Goal: Task Accomplishment & Management: Use online tool/utility

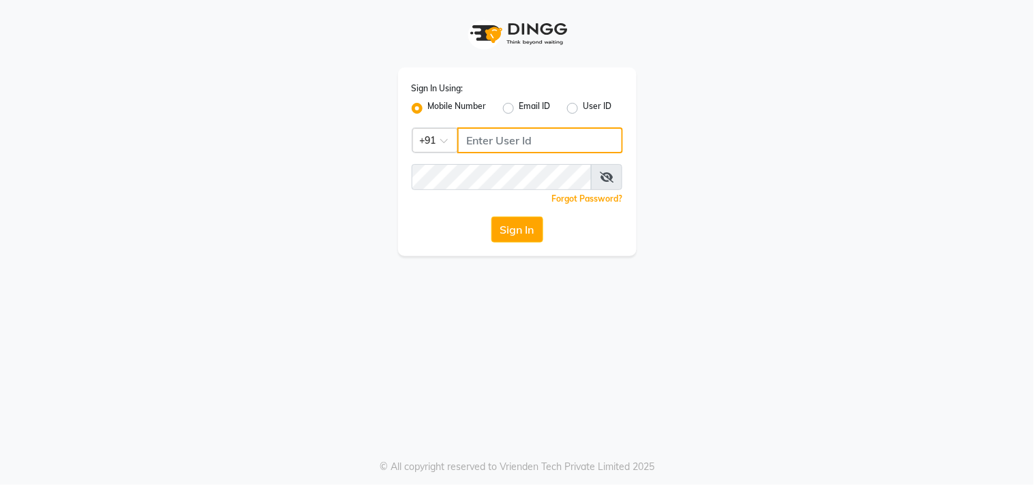
click at [528, 136] on input "Username" at bounding box center [540, 140] width 166 height 26
type input "9606996635"
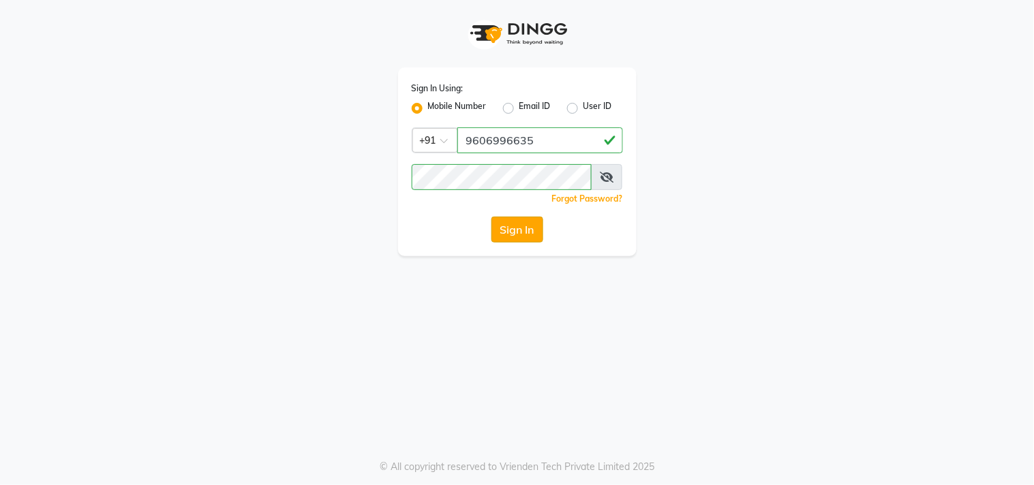
click at [498, 222] on button "Sign In" at bounding box center [518, 230] width 52 height 26
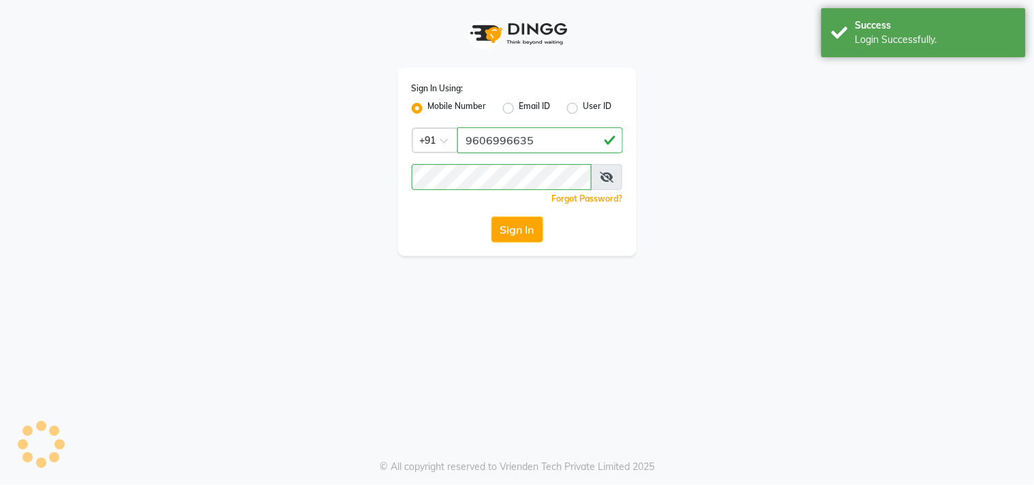
select select "service"
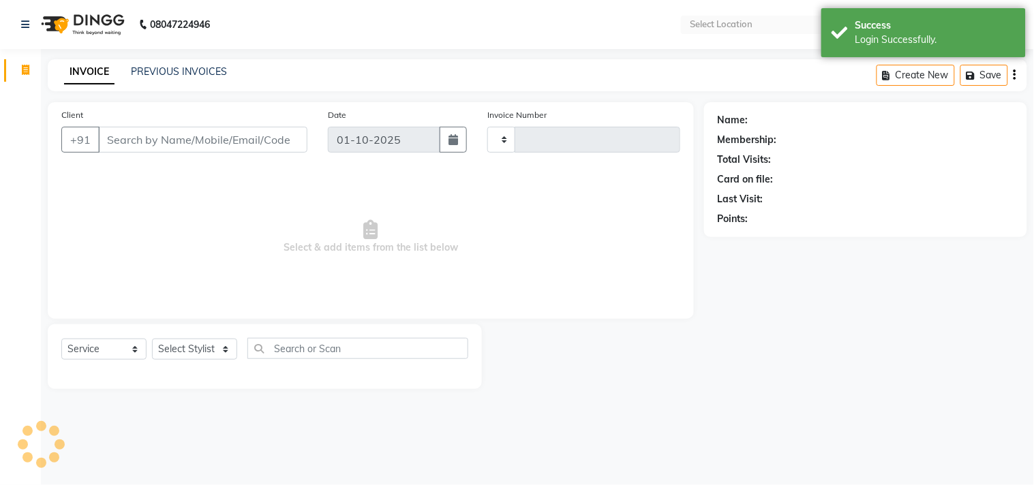
type input "3579"
select select "en"
select select "7345"
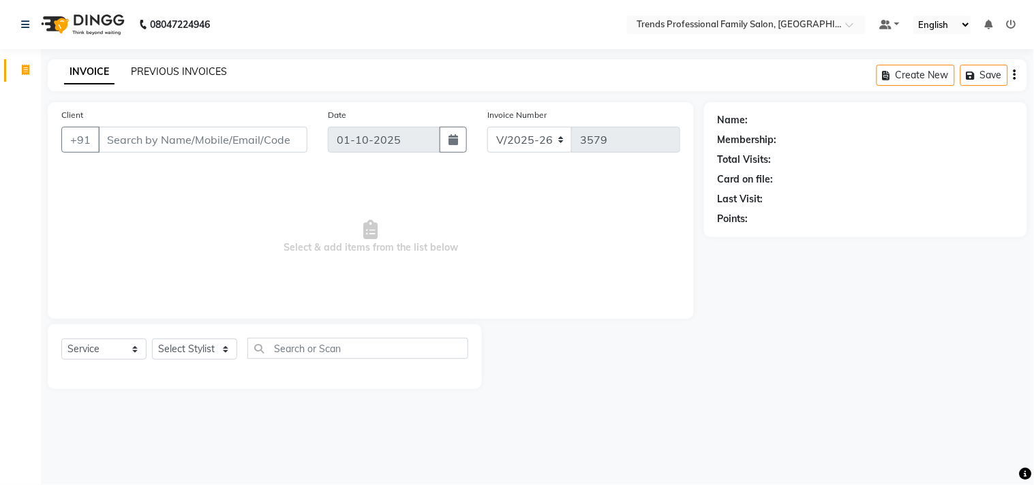
click at [165, 68] on link "PREVIOUS INVOICES" at bounding box center [179, 71] width 96 height 12
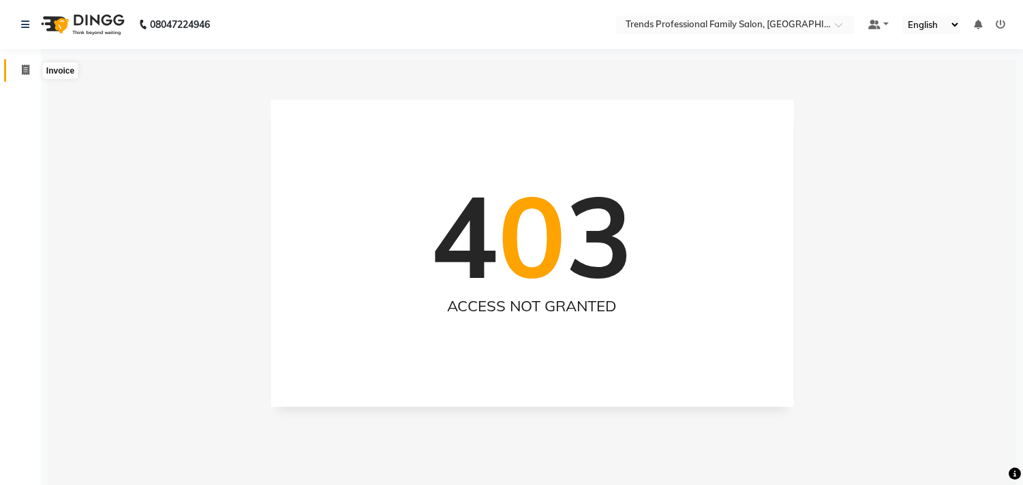
click at [15, 70] on span at bounding box center [26, 71] width 24 height 16
select select "service"
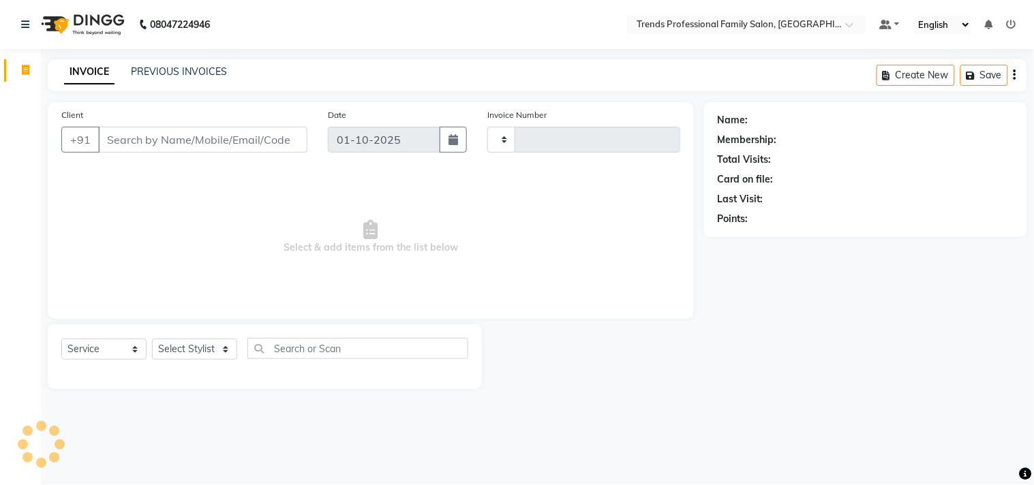
type input "3579"
select select "7345"
click at [123, 145] on input "Client" at bounding box center [202, 140] width 209 height 26
drag, startPoint x: 110, startPoint y: 140, endPoint x: 257, endPoint y: 164, distance: 149.1
click at [257, 164] on div "Client +91" at bounding box center [184, 136] width 267 height 56
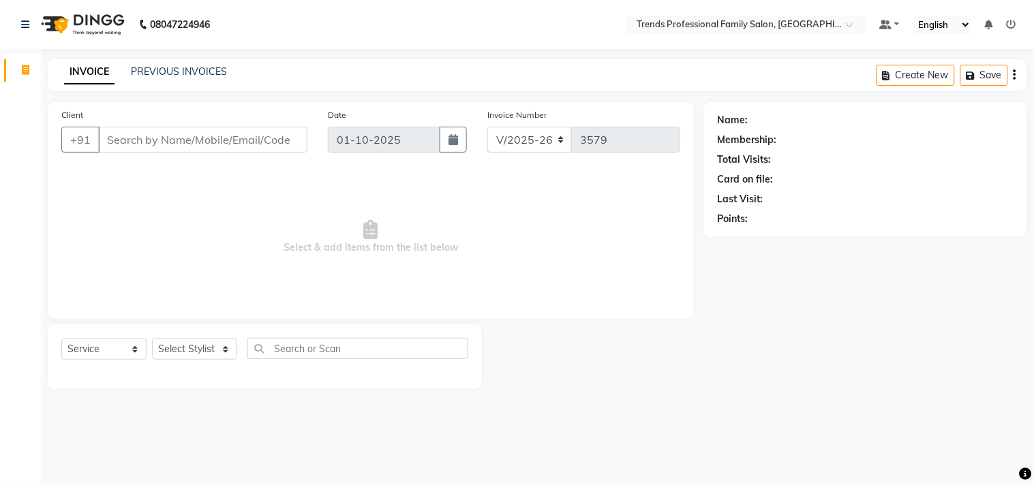
click at [151, 130] on input "Client" at bounding box center [202, 140] width 209 height 26
click at [164, 356] on select "Select Stylist AVANTHIKA [PERSON_NAME] [PERSON_NAME] [PERSON_NAME] RUSTHAM [PER…" at bounding box center [194, 349] width 85 height 21
click at [152, 340] on select "Select Stylist AVANTHIKA [PERSON_NAME] [PERSON_NAME] [PERSON_NAME] RUSTHAM [PER…" at bounding box center [194, 349] width 85 height 21
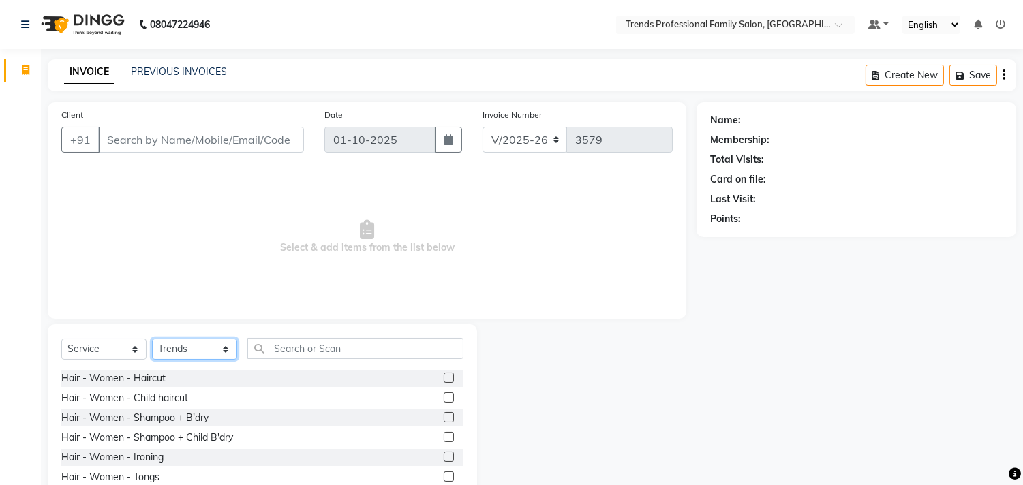
click at [168, 348] on select "Select Stylist AVANTHIKA [PERSON_NAME] [PERSON_NAME] [PERSON_NAME] RUSTHAM [PER…" at bounding box center [194, 349] width 85 height 21
select select "84239"
click at [152, 340] on select "Select Stylist AVANTHIKA [PERSON_NAME] [PERSON_NAME] [PERSON_NAME] RUSTHAM [PER…" at bounding box center [194, 349] width 85 height 21
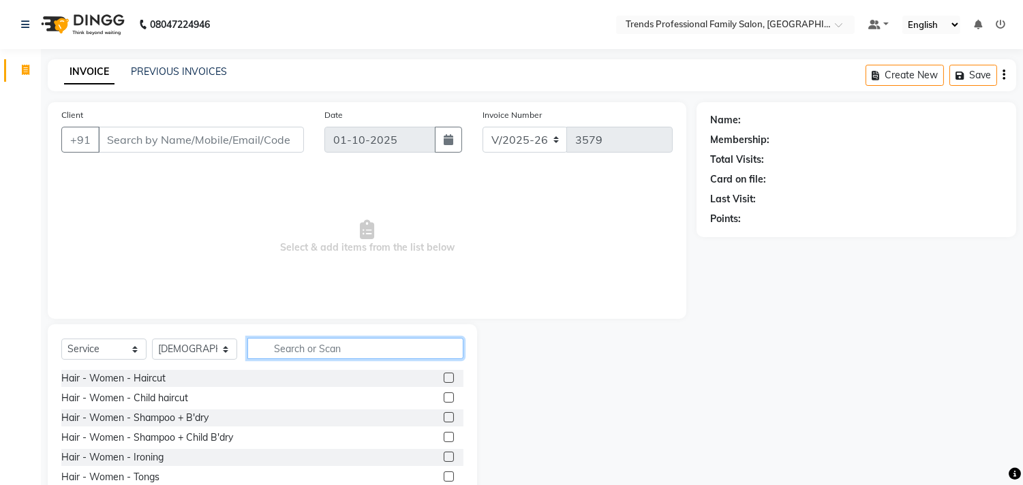
click at [321, 350] on input "text" at bounding box center [355, 348] width 216 height 21
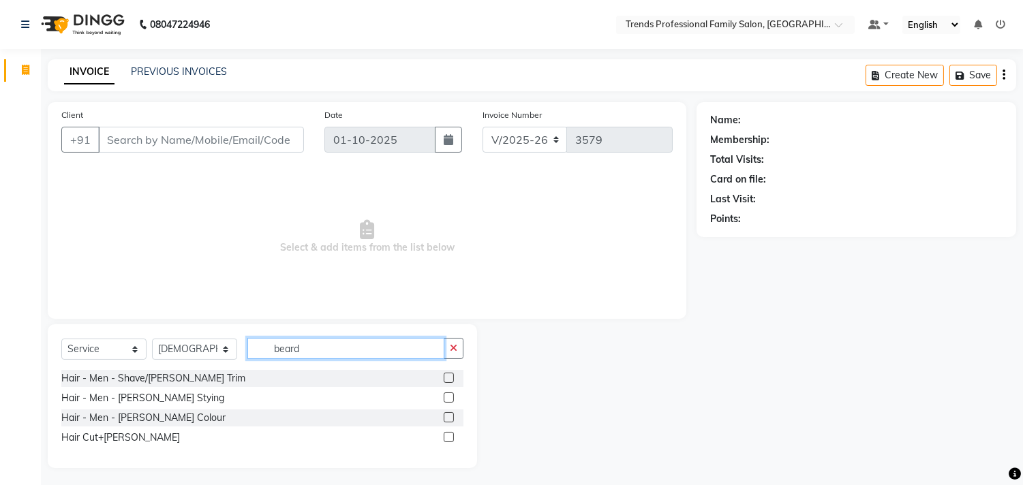
type input "beard"
drag, startPoint x: 90, startPoint y: 450, endPoint x: 84, endPoint y: 446, distance: 7.4
click at [84, 448] on div "Hair - Men - Shave/[PERSON_NAME] Trim Hair - Men - [PERSON_NAME] Stying Hair - …" at bounding box center [262, 409] width 402 height 79
click at [84, 440] on div "Hair Cut+[PERSON_NAME]" at bounding box center [120, 438] width 119 height 14
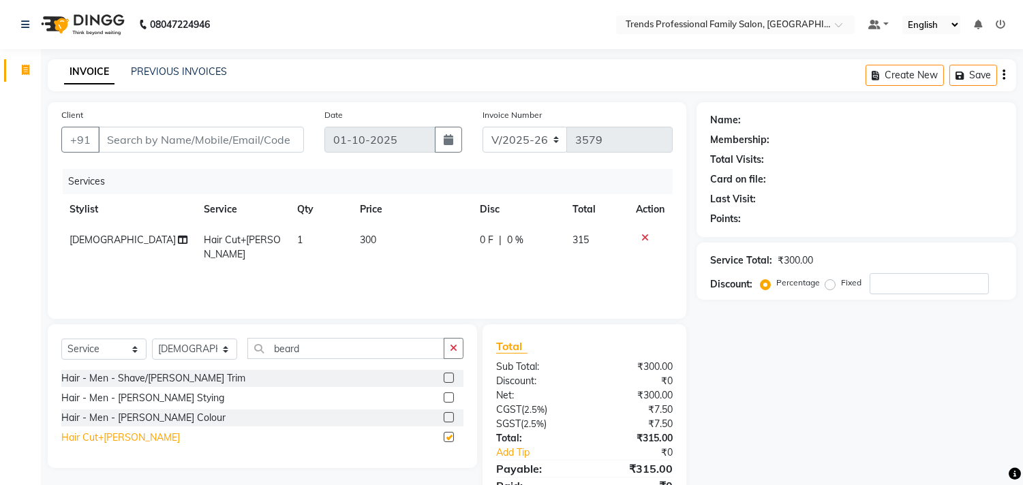
checkbox input "false"
click at [645, 234] on icon at bounding box center [645, 238] width 7 height 10
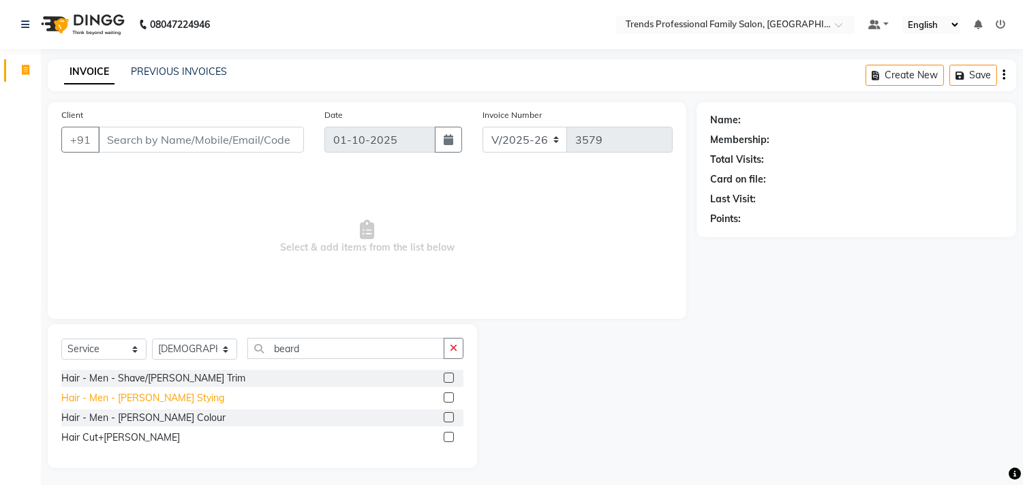
click at [162, 397] on div "Hair - Men - [PERSON_NAME] Stying" at bounding box center [142, 398] width 163 height 14
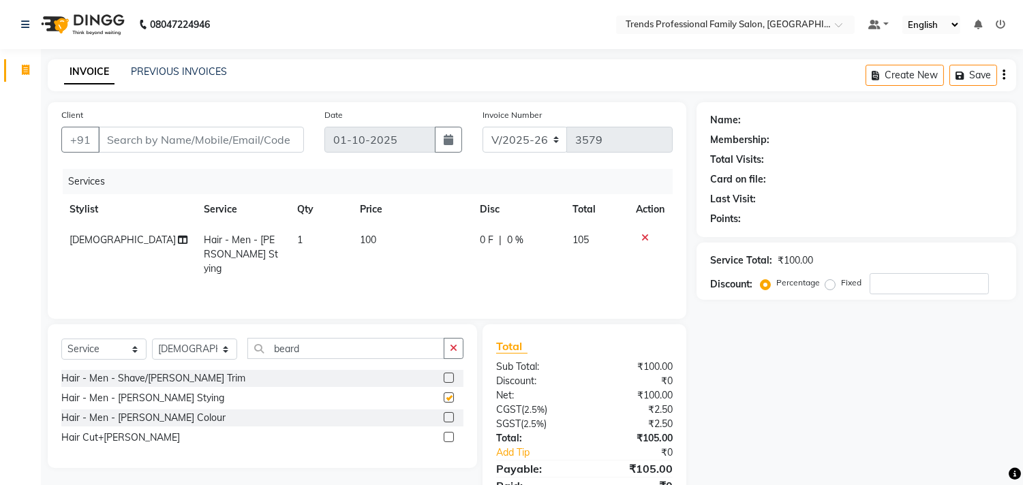
checkbox input "false"
click at [457, 352] on button "button" at bounding box center [454, 348] width 20 height 21
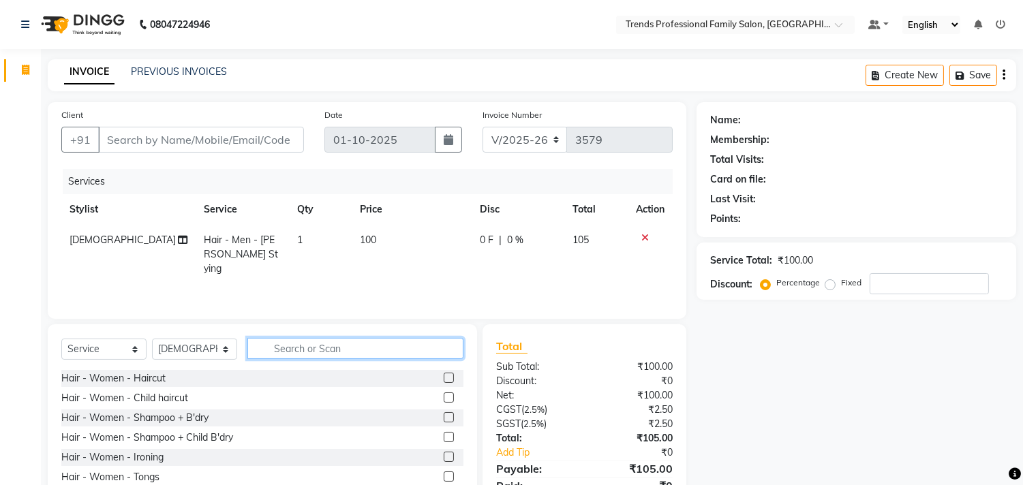
click at [431, 350] on input "text" at bounding box center [355, 348] width 216 height 21
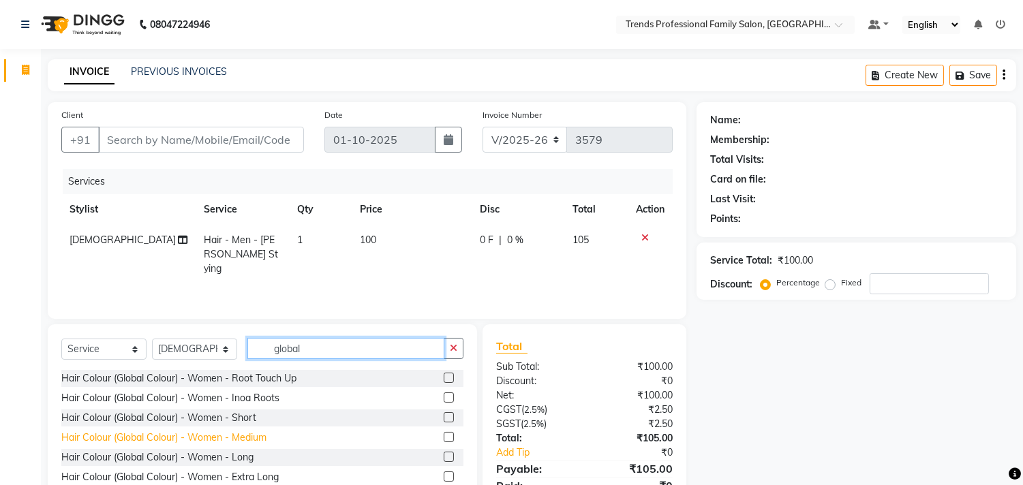
scroll to position [120, 0]
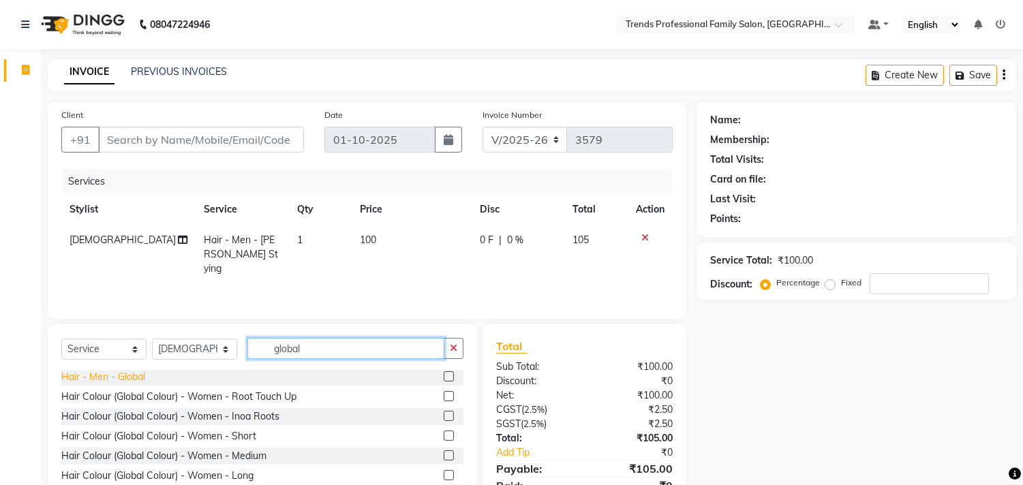
type input "global"
click at [132, 372] on div "Hair - Men - Global" at bounding box center [103, 377] width 84 height 14
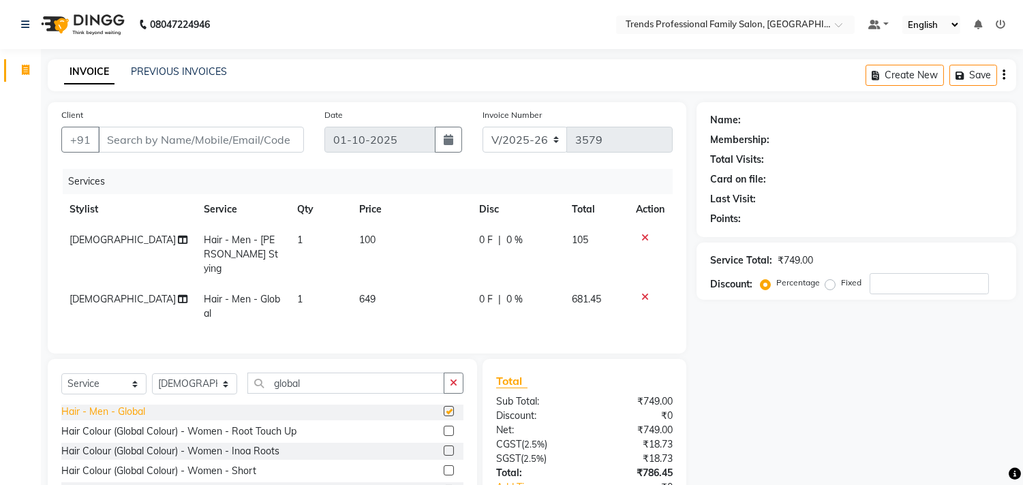
checkbox input "false"
click at [282, 140] on input "Client" at bounding box center [201, 140] width 206 height 26
drag, startPoint x: 286, startPoint y: 140, endPoint x: 86, endPoint y: 115, distance: 202.0
click at [86, 115] on div "Client +91" at bounding box center [182, 136] width 263 height 56
drag, startPoint x: 112, startPoint y: 139, endPoint x: 216, endPoint y: 152, distance: 105.1
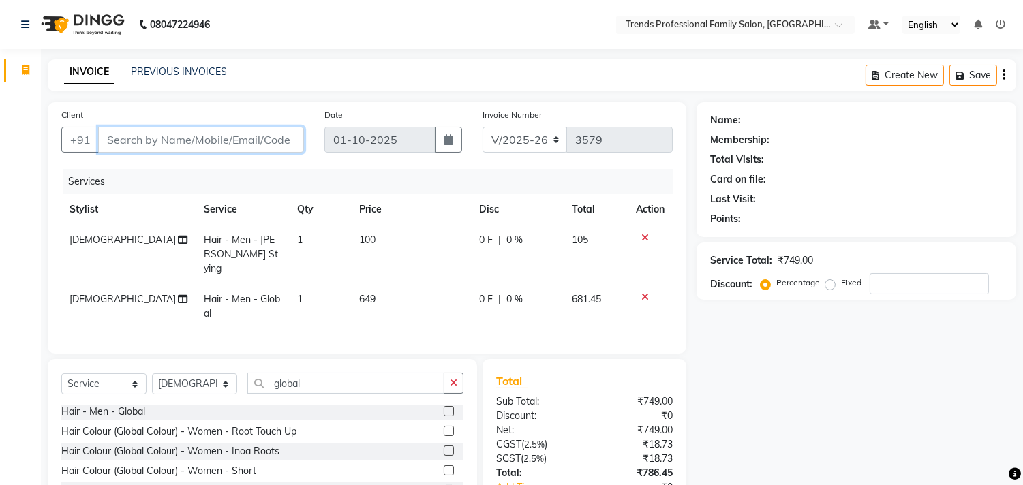
click at [226, 155] on div "Client +91" at bounding box center [182, 136] width 263 height 56
drag, startPoint x: 209, startPoint y: 147, endPoint x: 289, endPoint y: 145, distance: 79.8
click at [289, 145] on input "Client" at bounding box center [201, 140] width 206 height 26
drag, startPoint x: 280, startPoint y: 143, endPoint x: 80, endPoint y: 134, distance: 199.3
click at [78, 128] on div "+91" at bounding box center [182, 140] width 243 height 26
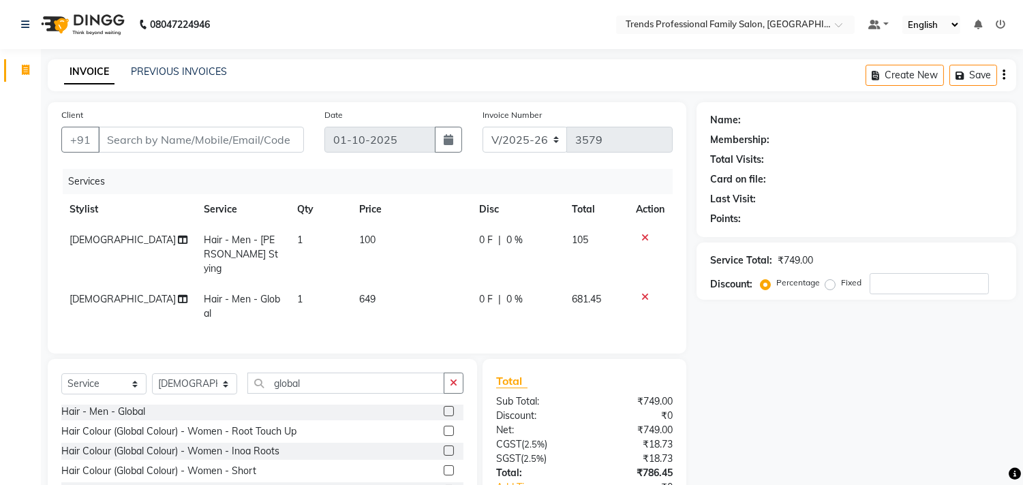
click at [443, 40] on nav "08047224946 Select Location × Trends Professional Family Salon, Nelamangala Def…" at bounding box center [511, 24] width 1023 height 49
drag, startPoint x: 492, startPoint y: 135, endPoint x: 590, endPoint y: 125, distance: 98.6
click at [590, 125] on div "Invoice Number V/2025 V/[PHONE_NUMBER]" at bounding box center [577, 136] width 211 height 56
click at [593, 70] on div "INVOICE PREVIOUS INVOICES Create New Save" at bounding box center [532, 75] width 969 height 32
click at [453, 373] on button "button" at bounding box center [454, 383] width 20 height 21
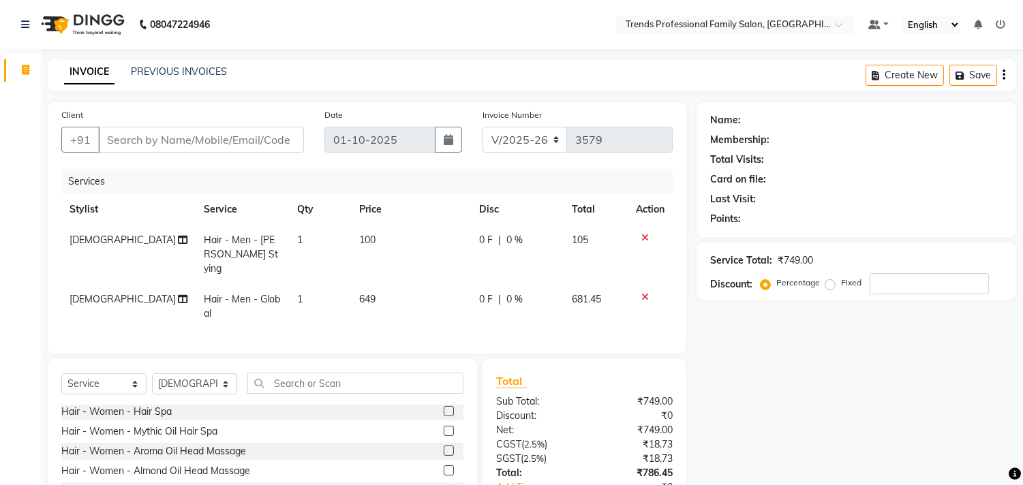
drag, startPoint x: 649, startPoint y: 245, endPoint x: 649, endPoint y: 237, distance: 8.9
click at [649, 237] on td at bounding box center [650, 254] width 45 height 59
click at [645, 235] on icon at bounding box center [645, 238] width 7 height 10
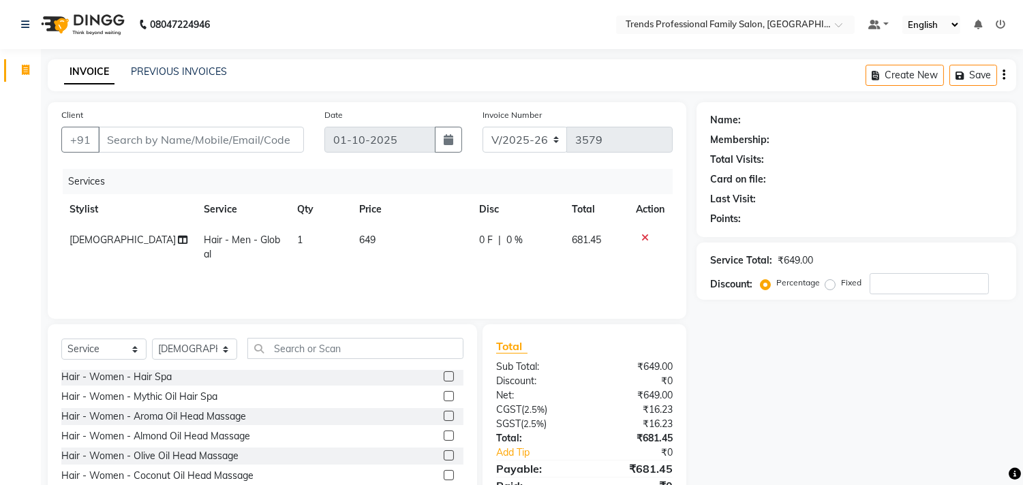
click at [644, 236] on icon at bounding box center [645, 238] width 7 height 10
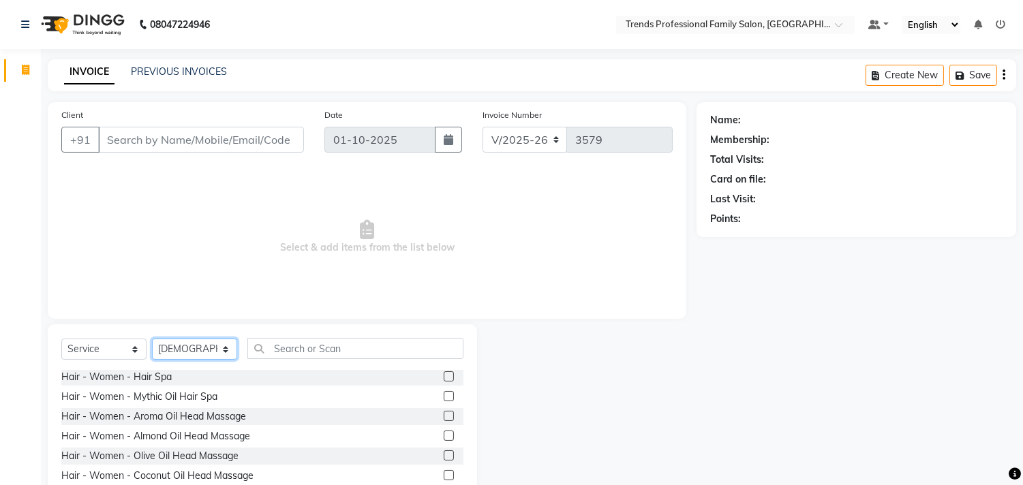
click at [196, 350] on select "Select Stylist AVANTHIKA [PERSON_NAME] [PERSON_NAME] [PERSON_NAME] RUSTHAM [PER…" at bounding box center [194, 349] width 85 height 21
select select "63519"
click at [152, 340] on select "Select Stylist AVANTHIKA [PERSON_NAME] [PERSON_NAME] [PERSON_NAME] RUSTHAM [PER…" at bounding box center [194, 349] width 85 height 21
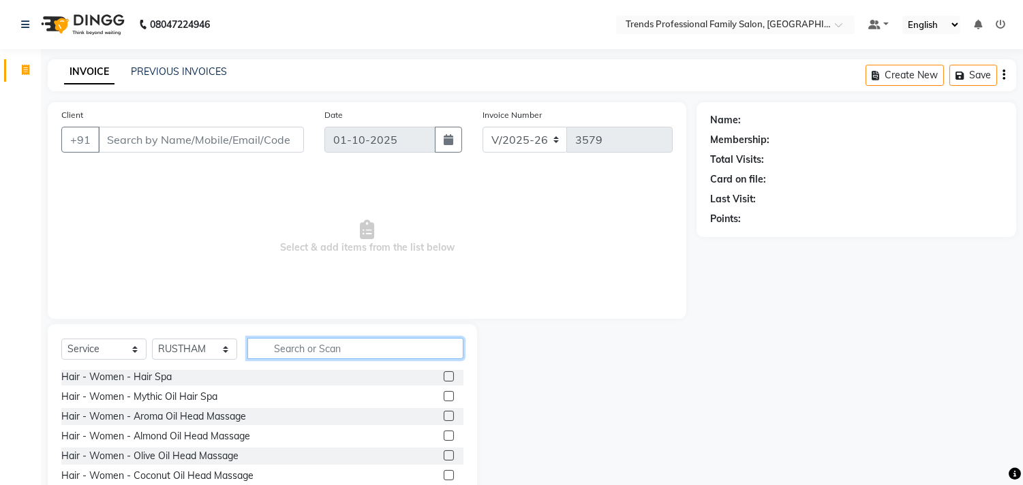
click at [349, 346] on input "text" at bounding box center [355, 348] width 216 height 21
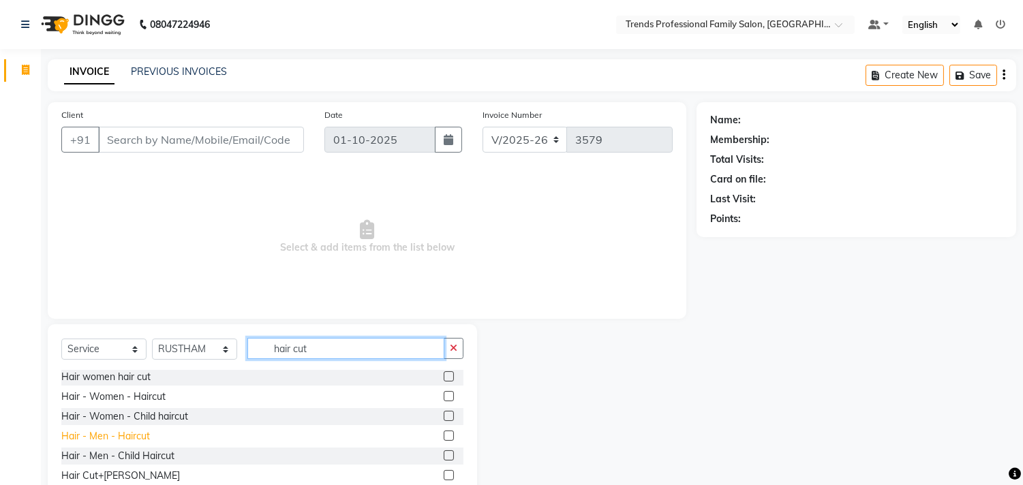
type input "hair cut"
click at [87, 438] on div "Hair - Men - Haircut" at bounding box center [105, 437] width 89 height 14
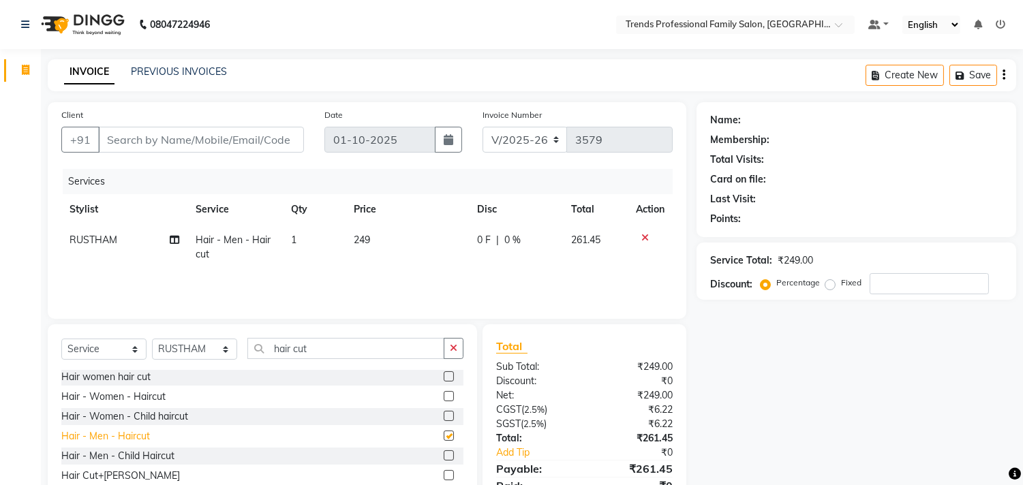
checkbox input "false"
drag, startPoint x: 87, startPoint y: 437, endPoint x: 377, endPoint y: 305, distance: 318.8
click at [377, 305] on div "Client +91 Date [DATE] Invoice Number V/2025 V/[PHONE_NUMBER] Services Stylist …" at bounding box center [367, 210] width 639 height 217
click at [644, 235] on icon at bounding box center [645, 238] width 7 height 10
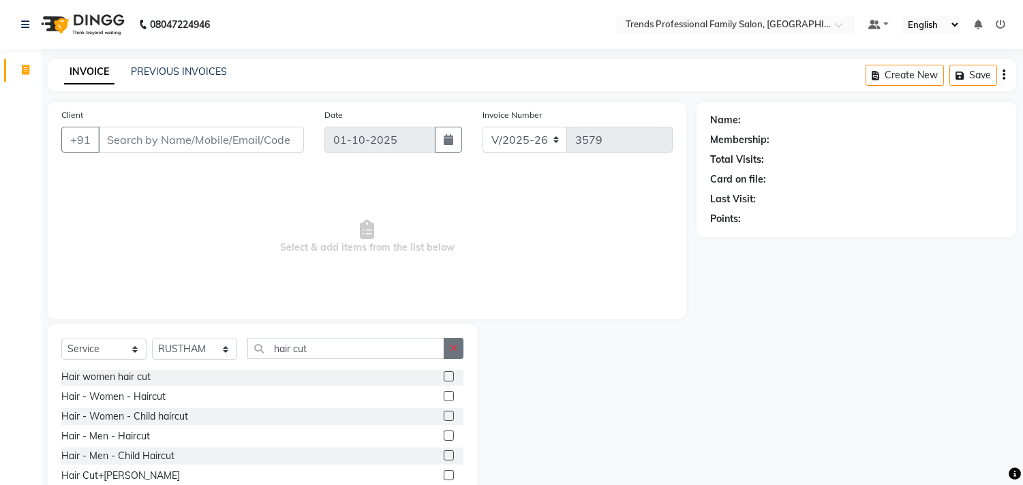
click at [455, 350] on icon "button" at bounding box center [453, 349] width 7 height 10
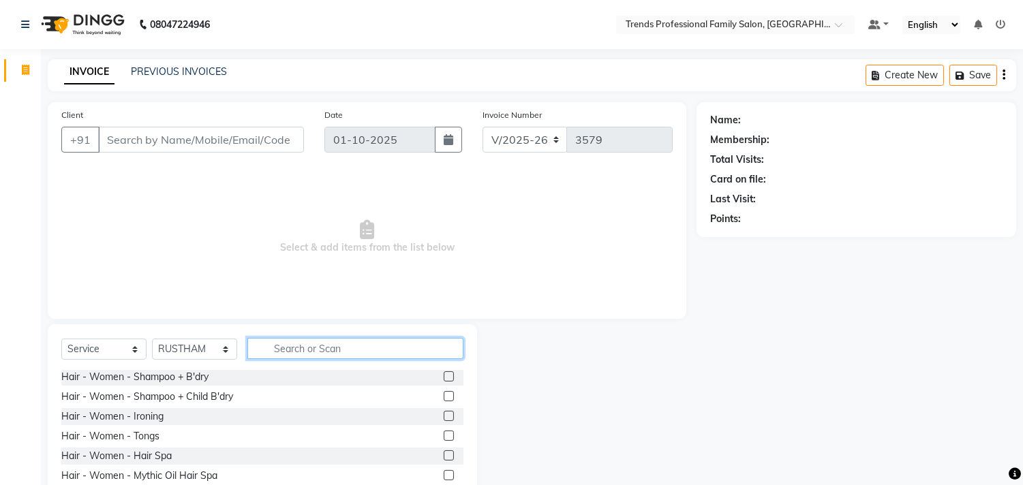
click at [365, 352] on input "text" at bounding box center [355, 348] width 216 height 21
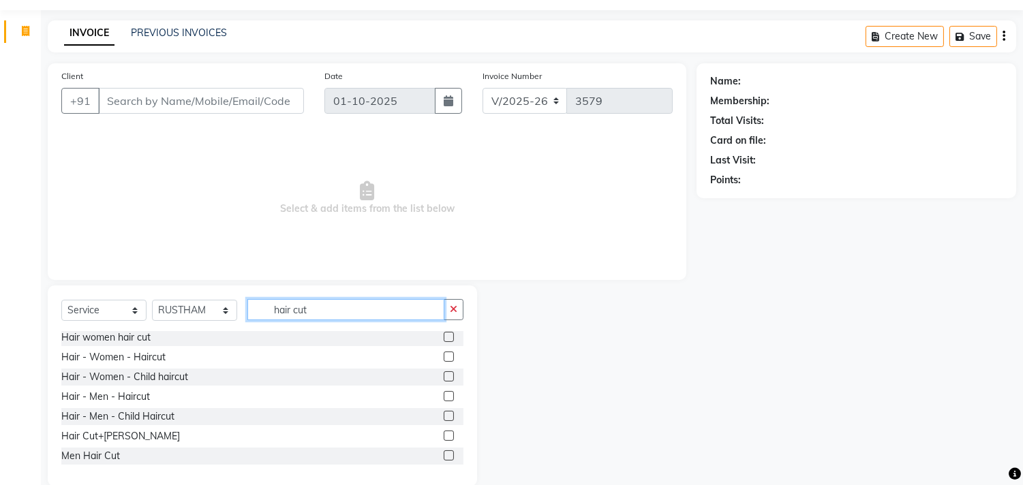
scroll to position [60, 0]
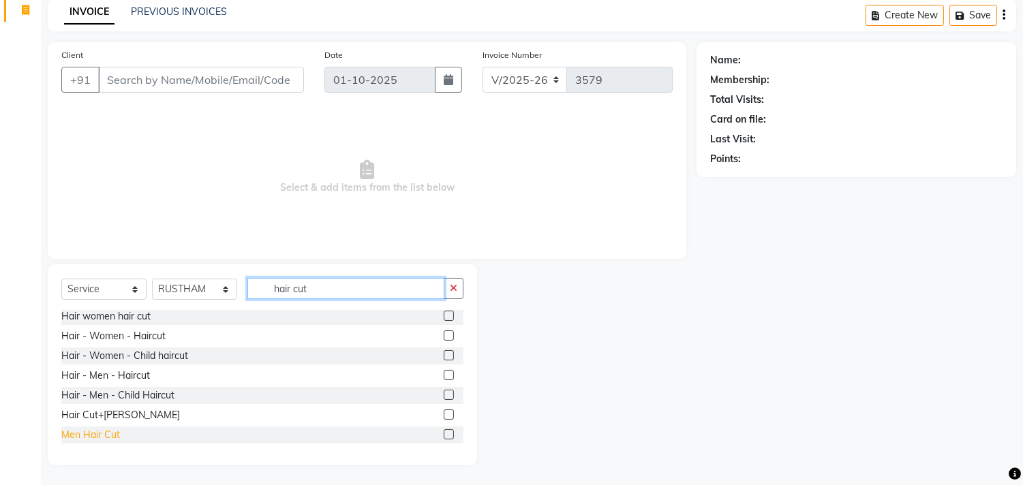
type input "hair cut"
click at [115, 424] on div "Hair - Women - Haircut Hair - Women - Child haircut Hair women hair cut Hair - …" at bounding box center [262, 378] width 402 height 136
click at [111, 433] on div "Men Hair Cut" at bounding box center [90, 435] width 59 height 14
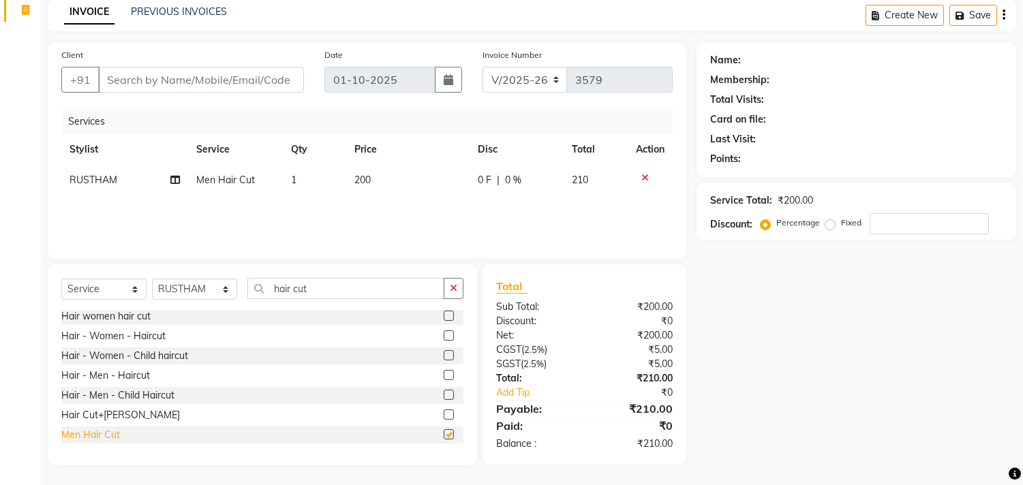
checkbox input "false"
click at [451, 289] on icon "button" at bounding box center [453, 289] width 7 height 10
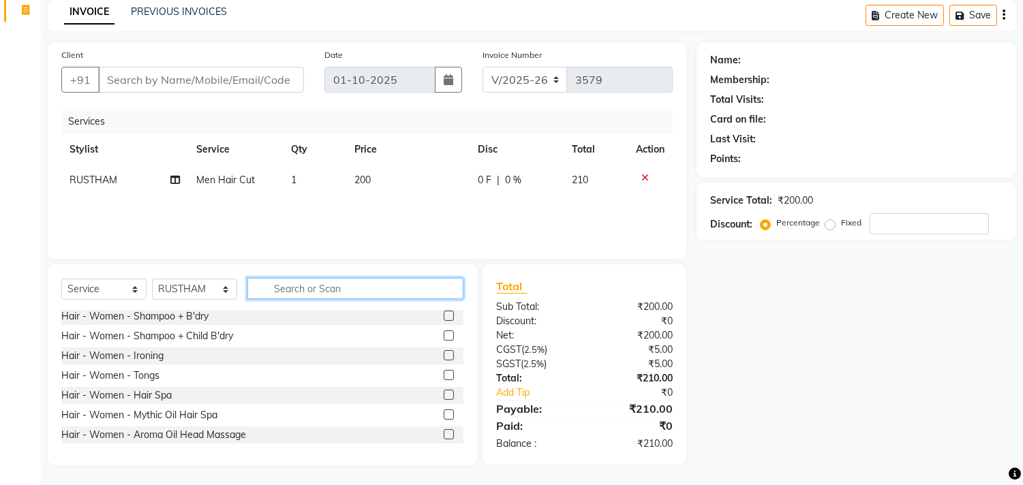
click at [398, 289] on input "text" at bounding box center [355, 288] width 216 height 21
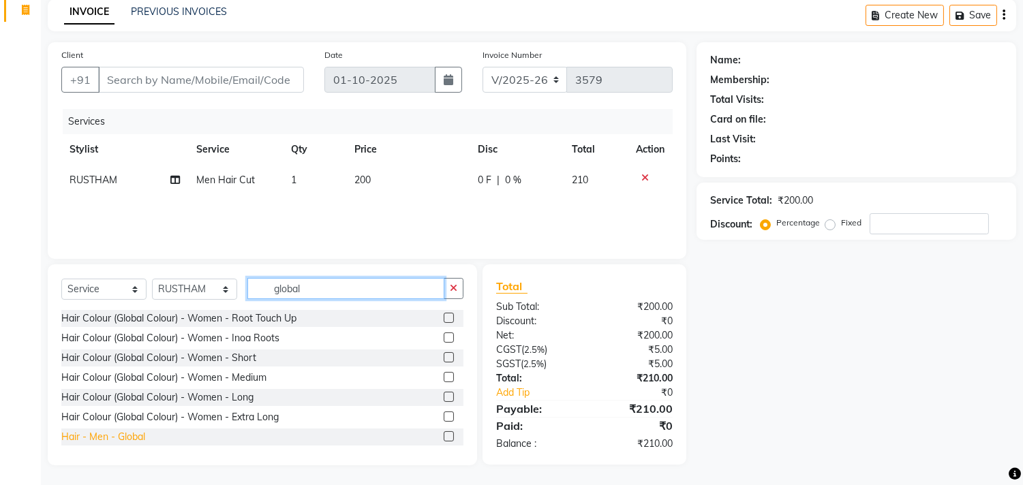
type input "global"
click at [123, 434] on div "Hair - Men - Global" at bounding box center [103, 437] width 84 height 14
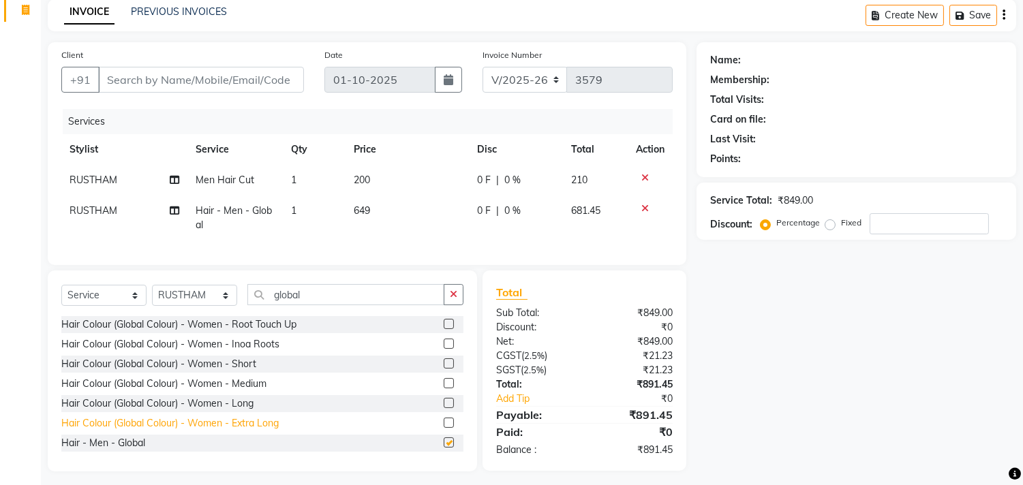
checkbox input "false"
click at [455, 299] on icon "button" at bounding box center [453, 295] width 7 height 10
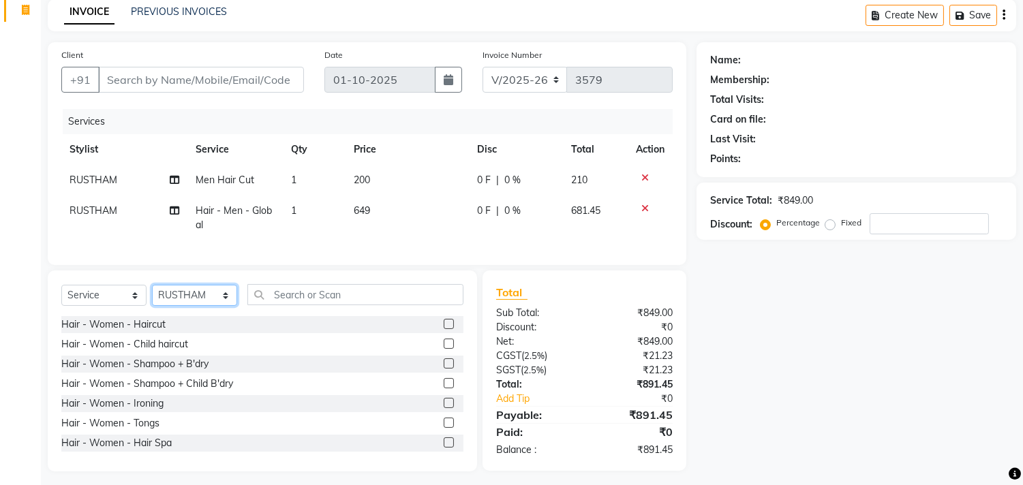
click at [218, 305] on select "Select Stylist AVANTHIKA [PERSON_NAME] [PERSON_NAME] [PERSON_NAME] RUSTHAM [PER…" at bounding box center [194, 295] width 85 height 21
select select "63524"
click at [152, 296] on select "Select Stylist AVANTHIKA [PERSON_NAME] [PERSON_NAME] [PERSON_NAME] RUSTHAM [PER…" at bounding box center [194, 295] width 85 height 21
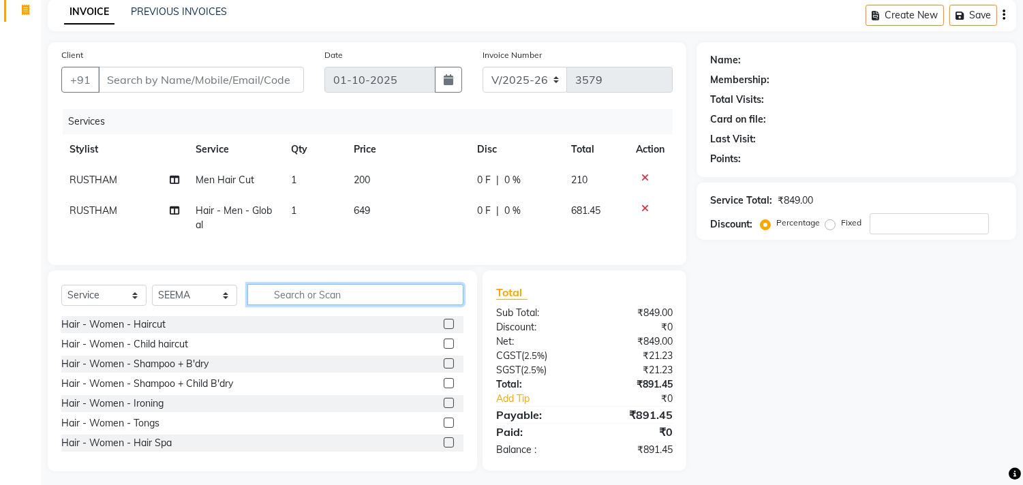
click at [301, 303] on input "text" at bounding box center [355, 294] width 216 height 21
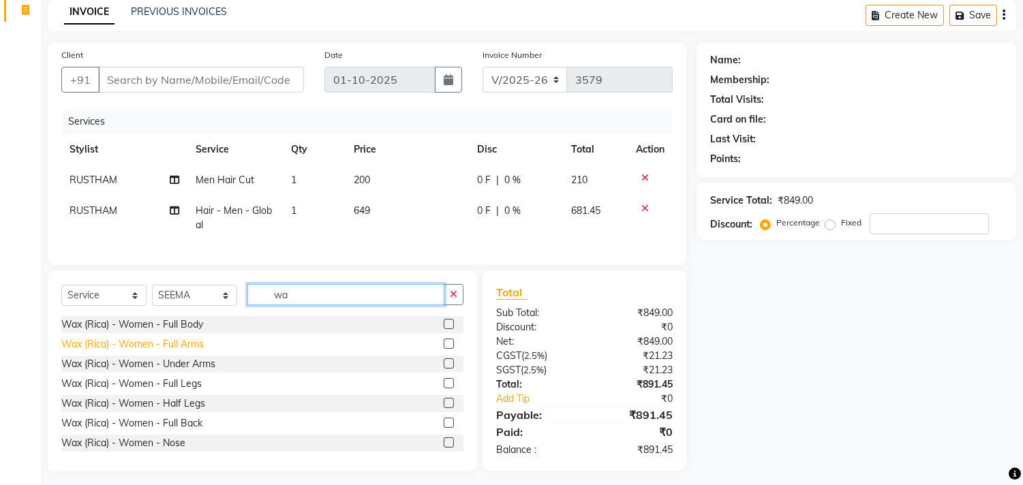
type input "wa"
click at [110, 349] on div "Wax (Rica) - Women - Full Arms" at bounding box center [132, 344] width 142 height 14
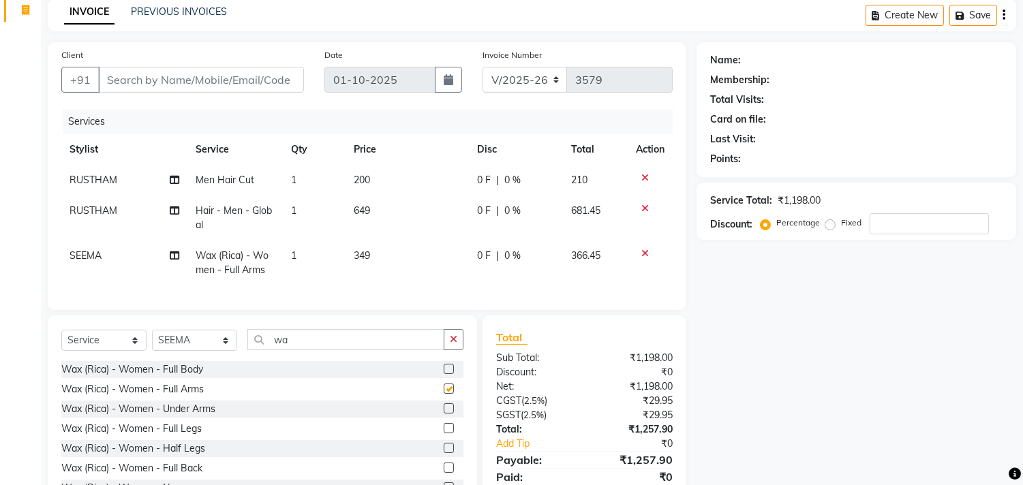
checkbox input "false"
click at [162, 417] on div "Wax (Rica) - Women - Under Arms" at bounding box center [138, 409] width 154 height 14
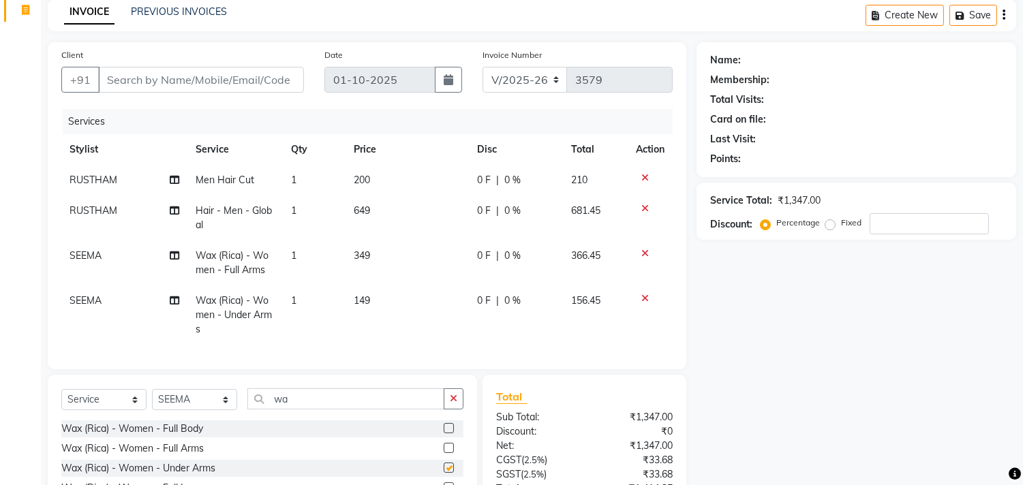
checkbox input "false"
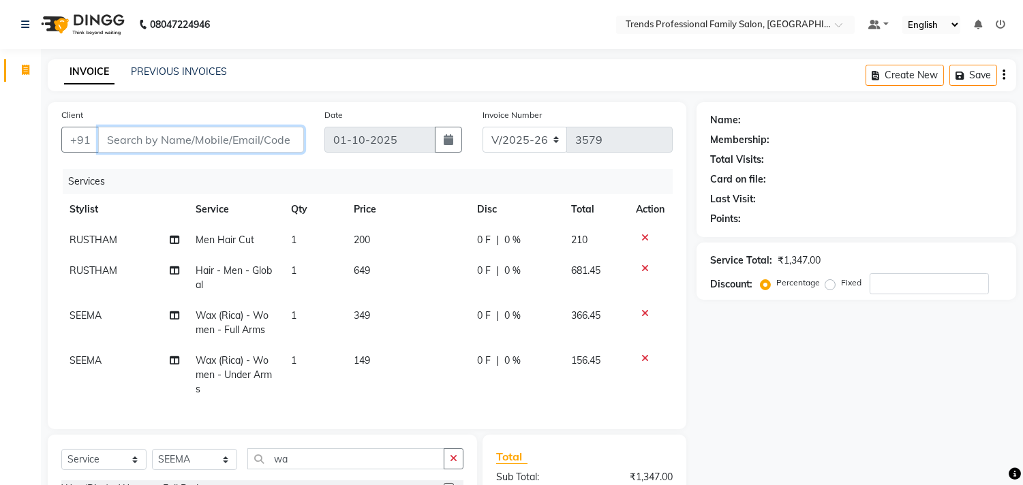
click at [290, 136] on input "Client" at bounding box center [201, 140] width 206 height 26
type input "9"
type input "0"
type input "9591030816"
click at [267, 135] on span "Add Client" at bounding box center [269, 140] width 54 height 14
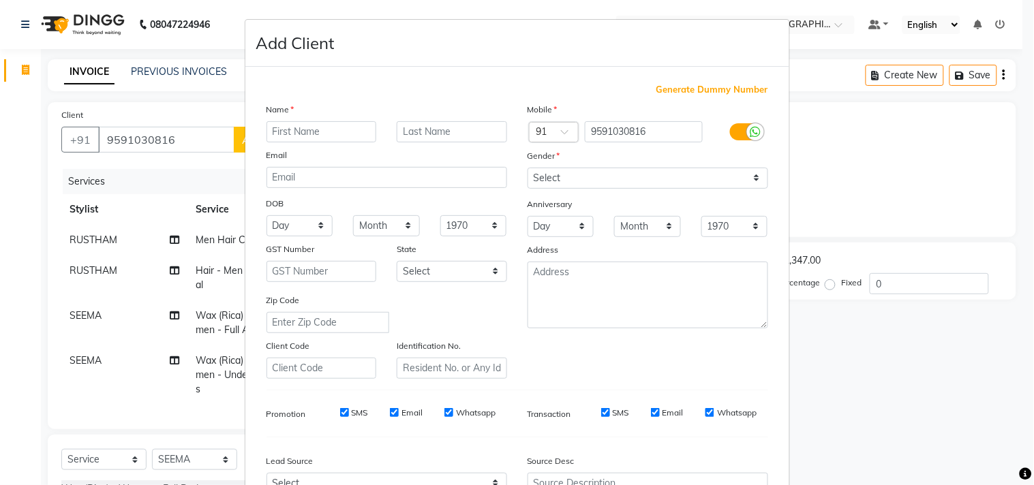
click at [280, 132] on input "text" at bounding box center [322, 131] width 110 height 21
click at [160, 135] on ngb-modal-window "Add Client Generate Dummy Number Name Email DOB Day 01 02 03 04 05 06 07 08 09 …" at bounding box center [517, 242] width 1034 height 485
drag, startPoint x: 154, startPoint y: 138, endPoint x: 237, endPoint y: 143, distance: 83.3
click at [196, 143] on ngb-modal-window "Add Client Generate Dummy Number Name Email DOB Day 01 02 03 04 05 06 07 08 09 …" at bounding box center [517, 242] width 1034 height 485
click at [178, 132] on ngb-modal-window "Add Client Generate Dummy Number Name Email DOB Day 01 02 03 04 05 06 07 08 09 …" at bounding box center [517, 242] width 1034 height 485
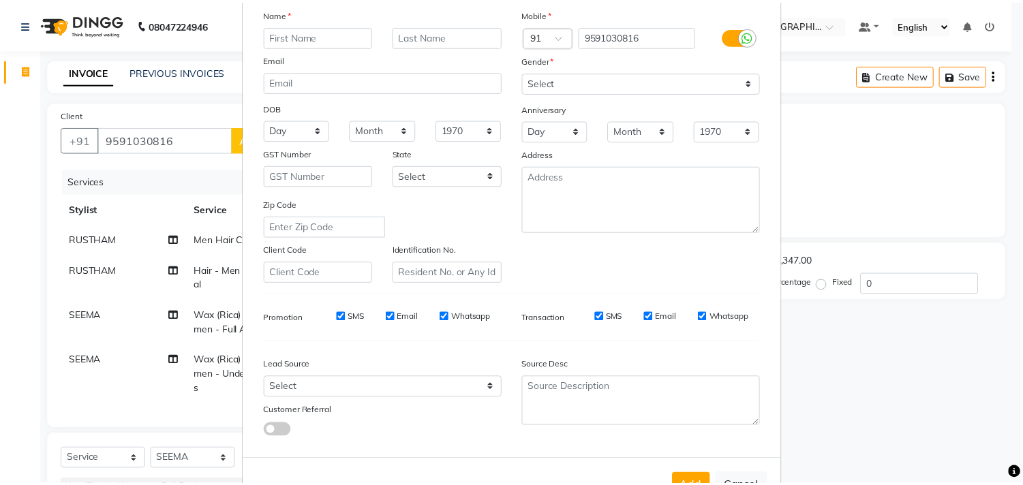
scroll to position [145, 0]
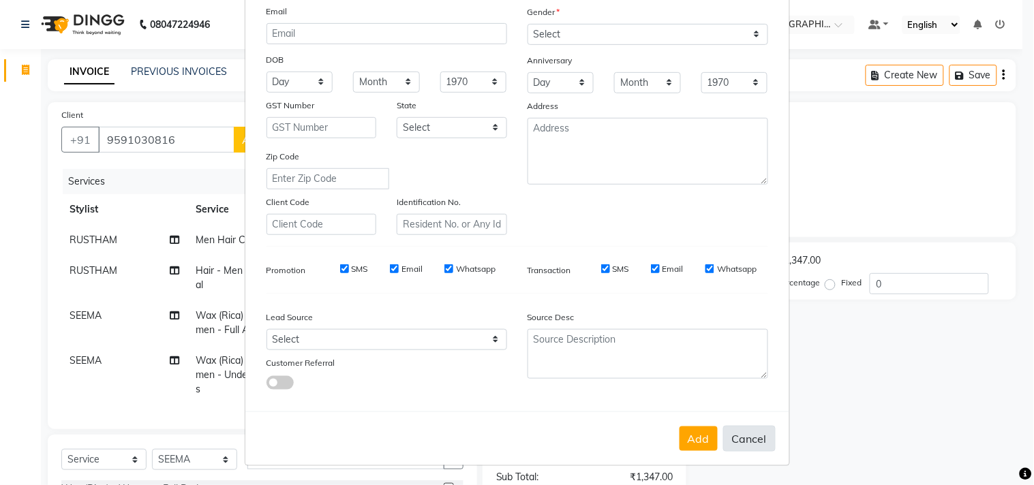
click at [749, 442] on button "Cancel" at bounding box center [749, 439] width 52 height 26
select select
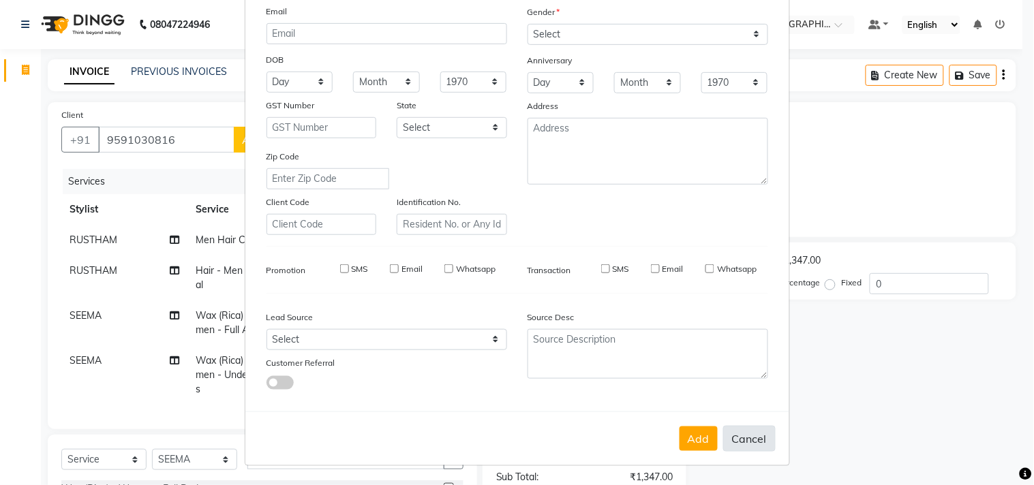
select select
checkbox input "false"
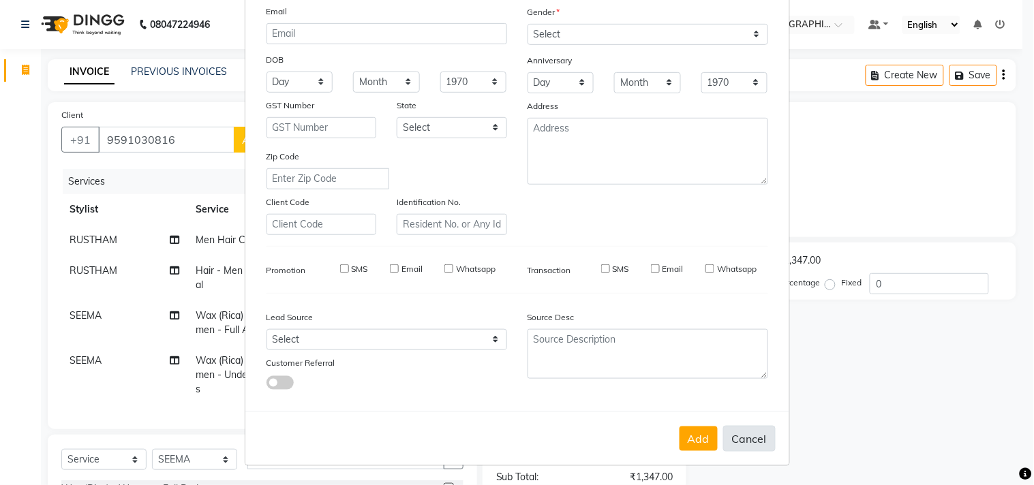
checkbox input "false"
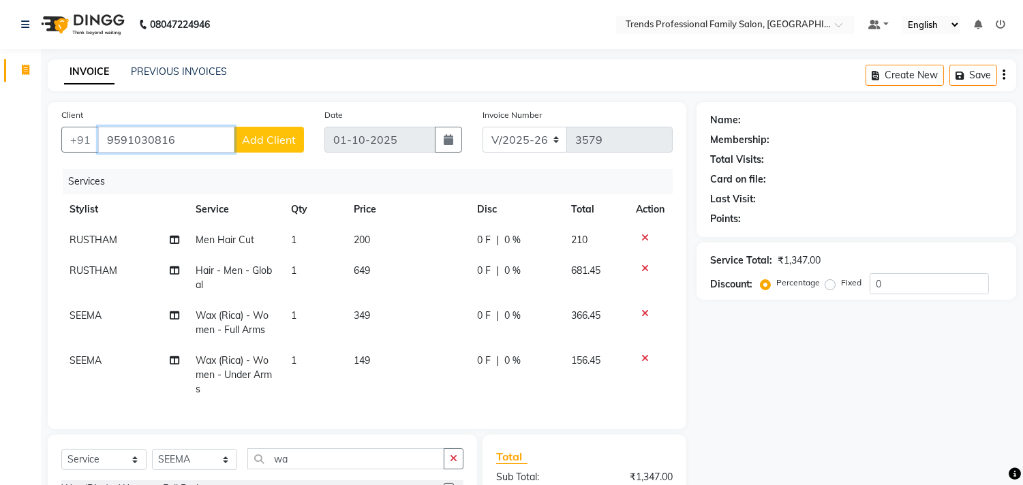
click at [160, 140] on input "9591030816" at bounding box center [166, 140] width 136 height 26
type input "9591038016"
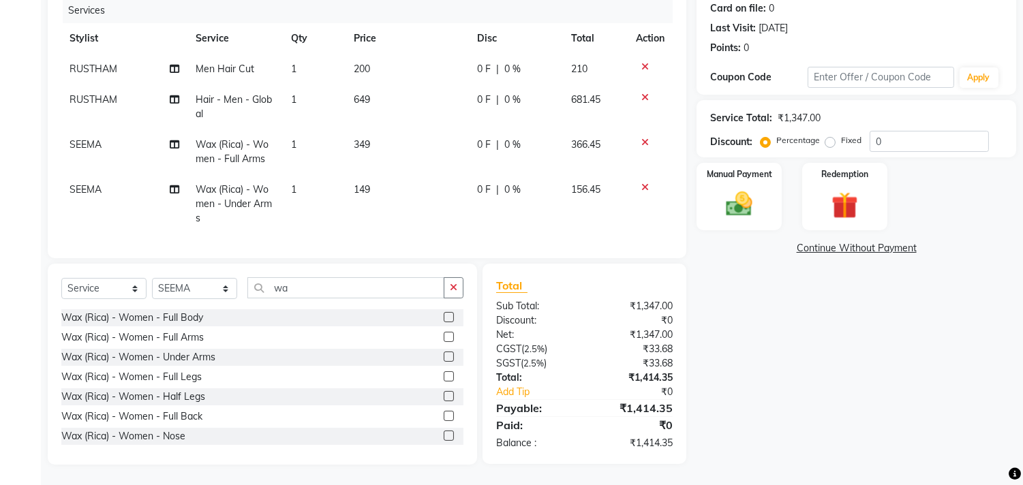
scroll to position [0, 0]
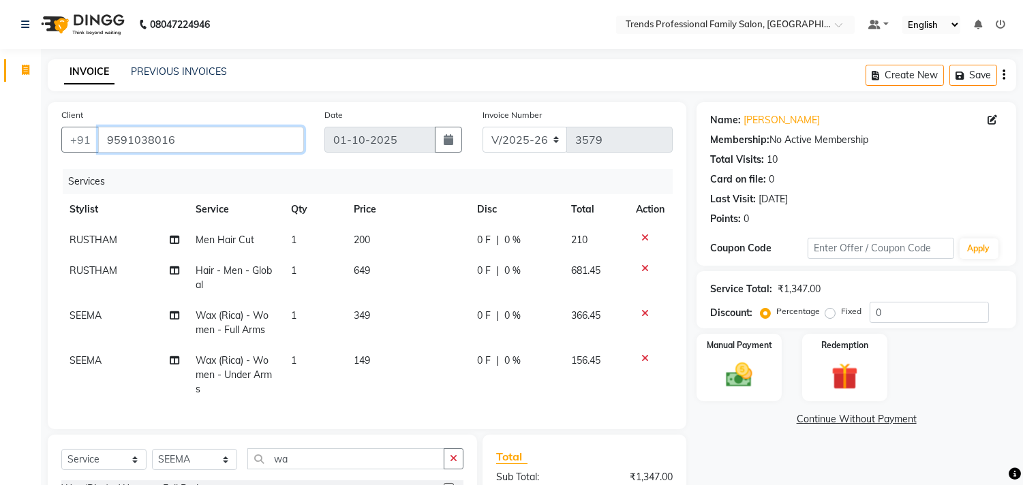
click at [192, 145] on input "9591038016" at bounding box center [201, 140] width 206 height 26
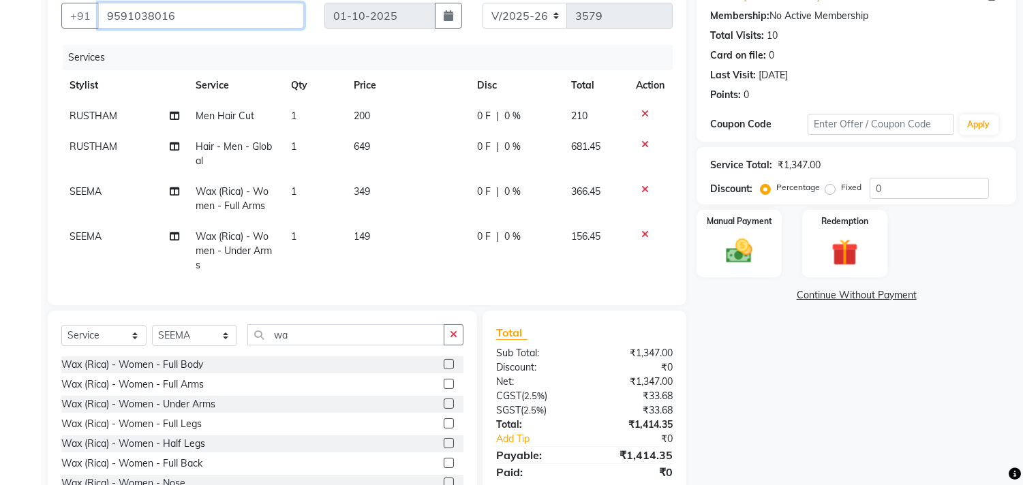
scroll to position [182, 0]
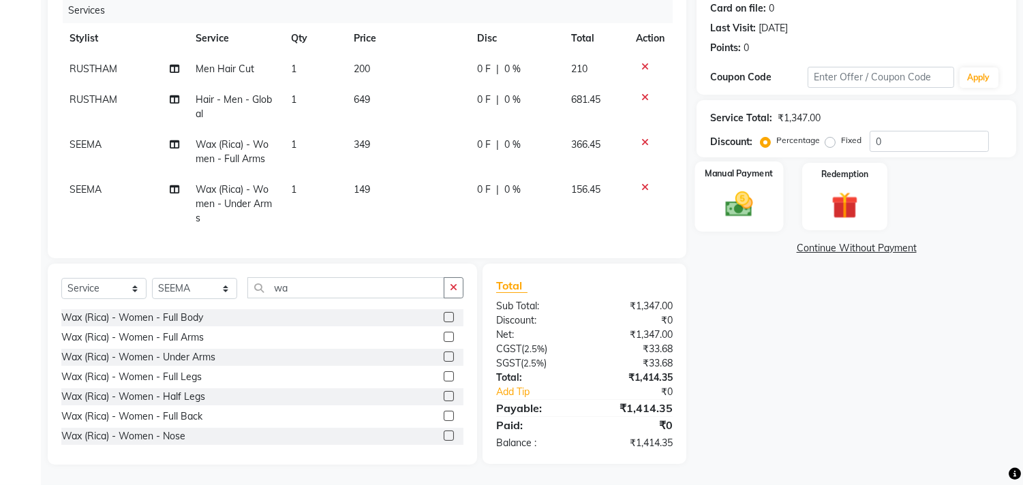
click at [738, 194] on img at bounding box center [739, 205] width 45 height 32
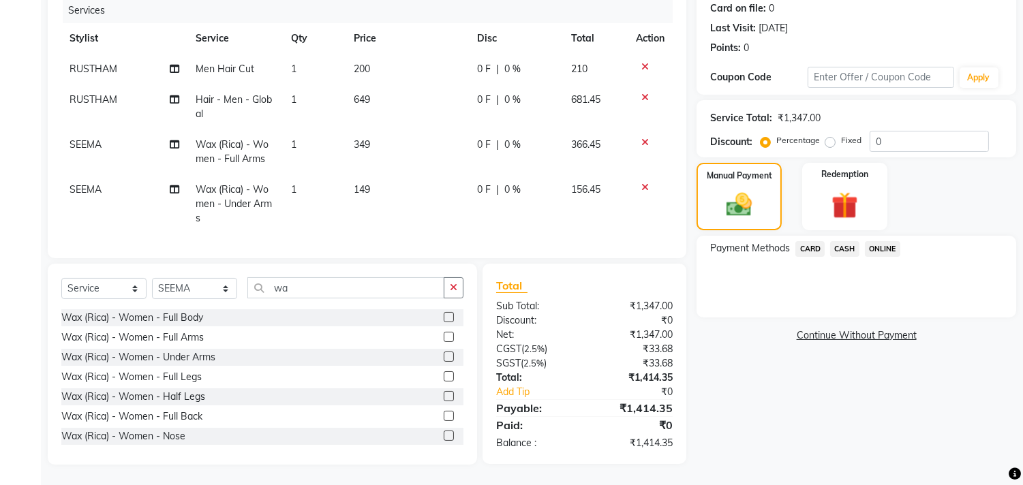
click at [878, 241] on span "ONLINE" at bounding box center [882, 249] width 35 height 16
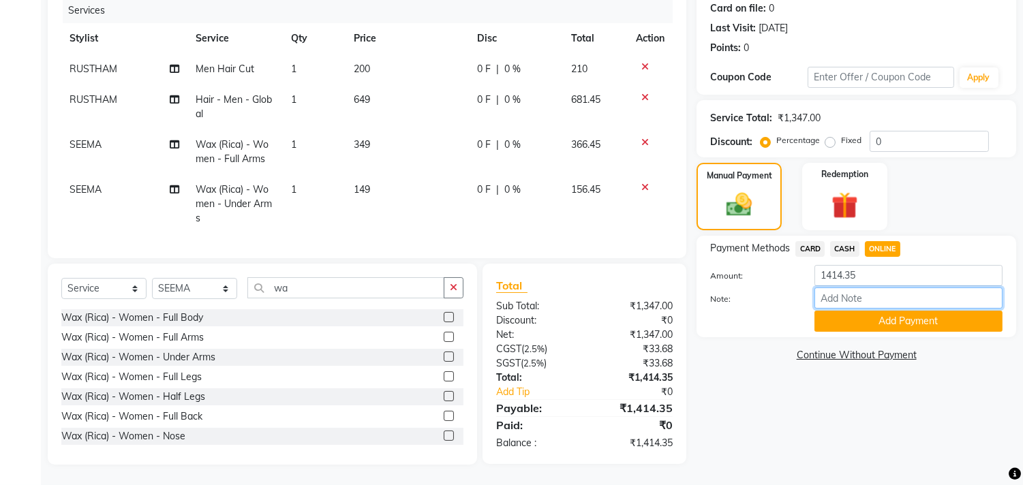
click at [854, 292] on input "Note:" at bounding box center [909, 298] width 188 height 21
type input "THANK YOU VISIT AGAIN"
click at [867, 311] on button "Add Payment" at bounding box center [909, 321] width 188 height 21
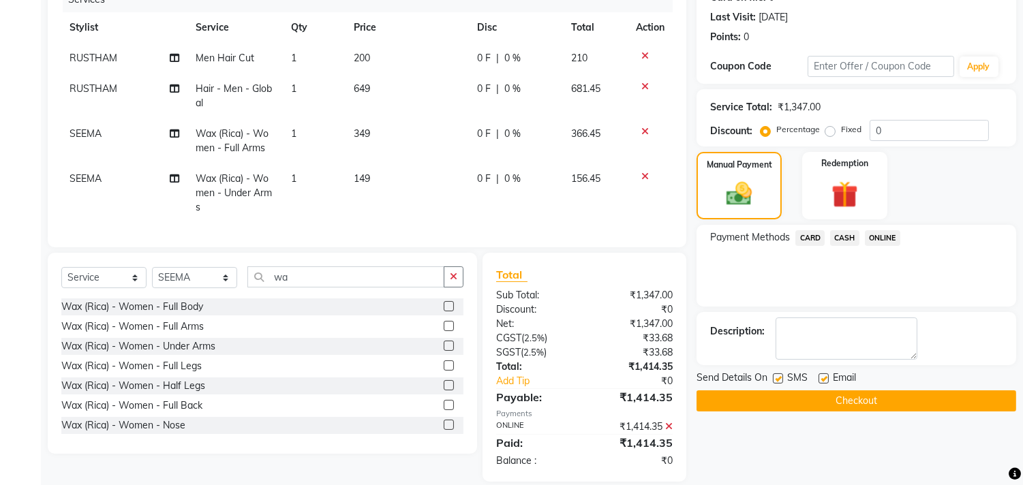
click at [824, 376] on div "Email" at bounding box center [843, 379] width 48 height 17
click at [827, 377] on label at bounding box center [824, 379] width 10 height 10
click at [827, 377] on input "checkbox" at bounding box center [823, 379] width 9 height 9
checkbox input "false"
click at [835, 399] on button "Checkout" at bounding box center [857, 401] width 320 height 21
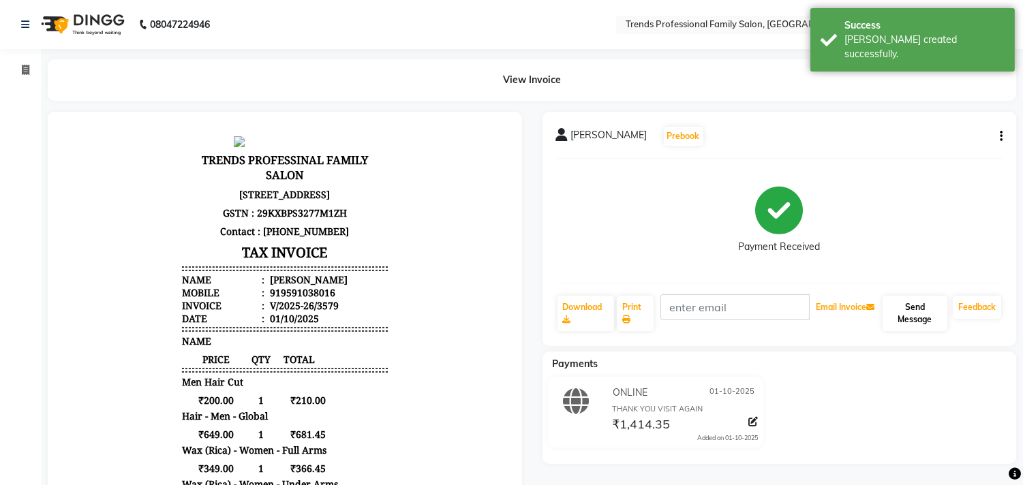
drag, startPoint x: 877, startPoint y: 307, endPoint x: 903, endPoint y: 305, distance: 25.9
click at [903, 305] on div "Download Print Email Invoice Send Message Feedback" at bounding box center [779, 314] width 447 height 38
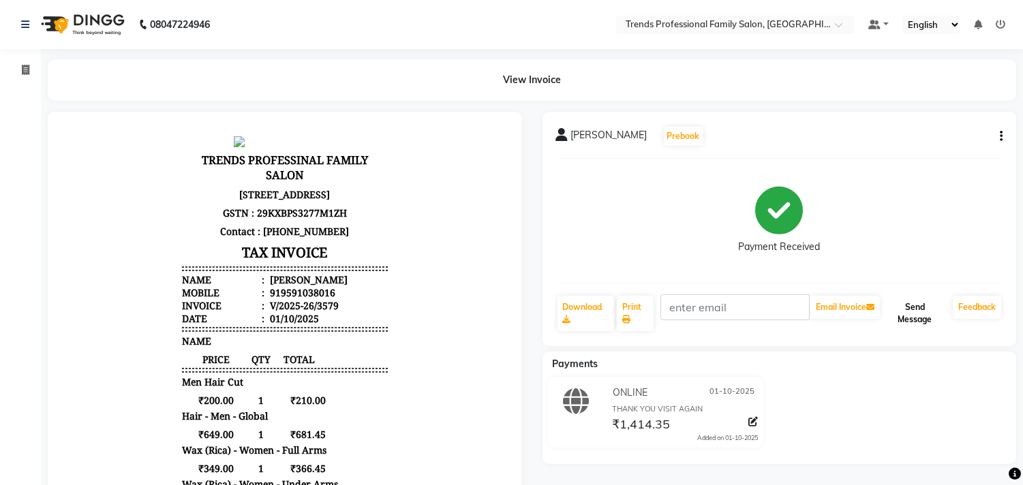
click at [909, 314] on button "Send Message" at bounding box center [915, 313] width 65 height 35
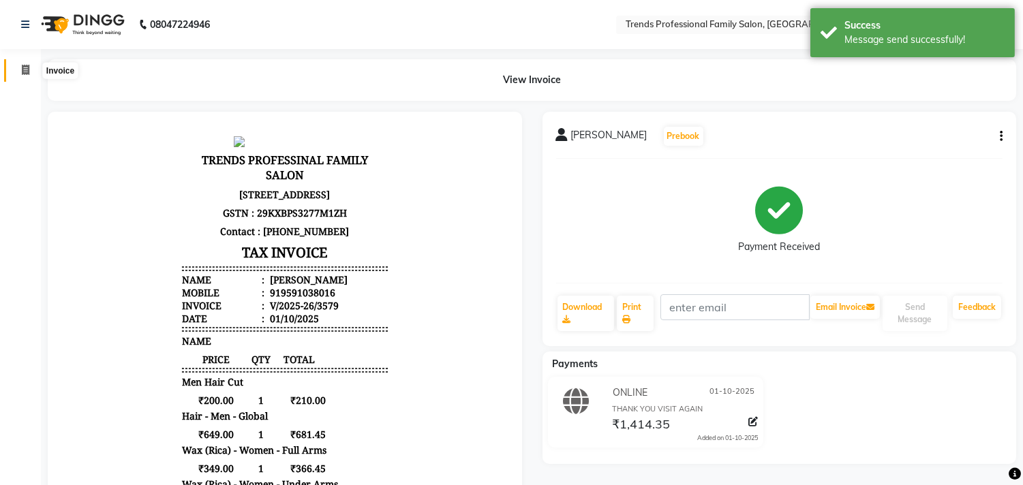
click at [31, 65] on span at bounding box center [26, 71] width 24 height 16
select select "service"
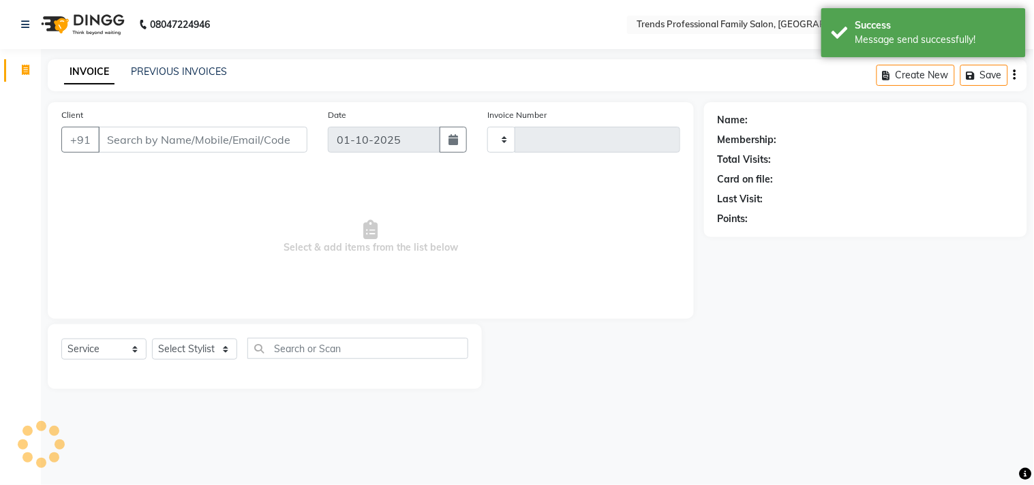
type input "3580"
select select "7345"
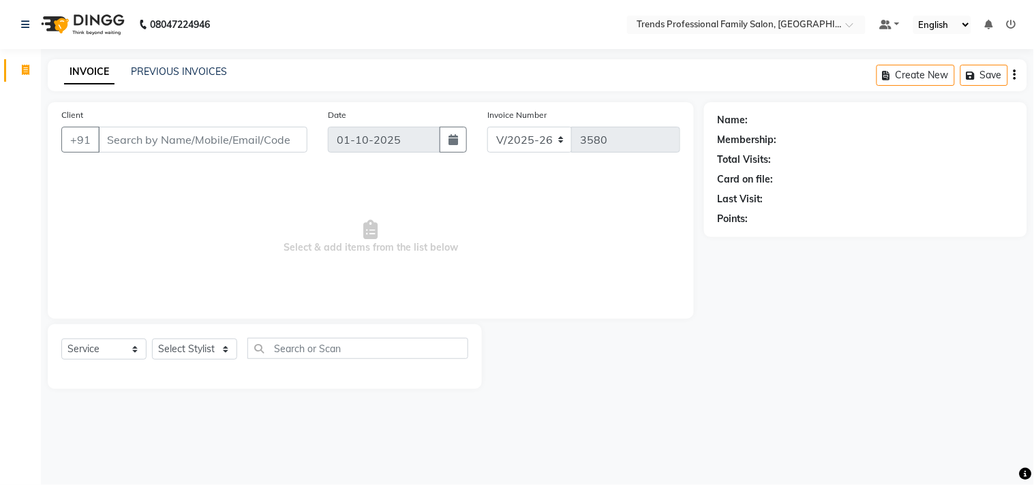
click at [112, 142] on input "Client" at bounding box center [202, 140] width 209 height 26
click at [151, 137] on input "Client" at bounding box center [202, 140] width 209 height 26
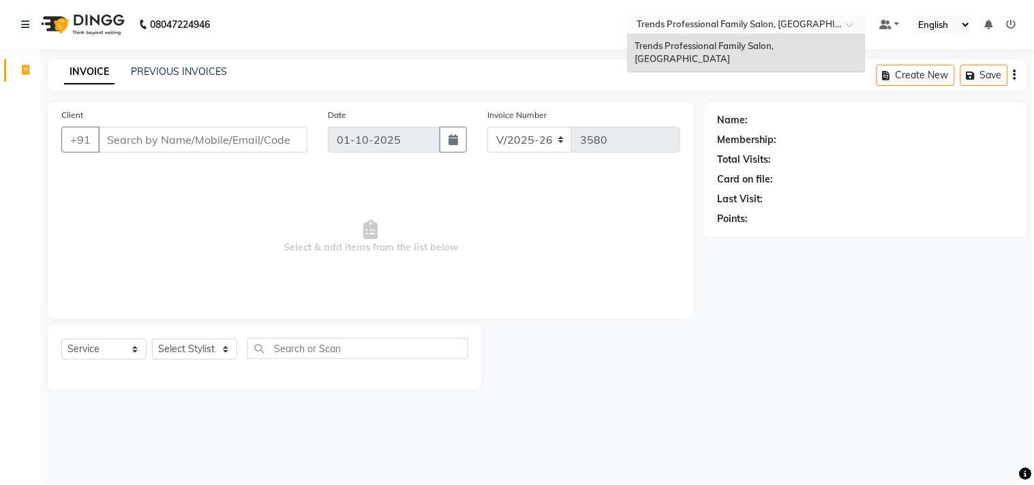
click at [859, 24] on span at bounding box center [854, 29] width 17 height 14
click at [837, 43] on div "Trends Professional Family Salon, [GEOGRAPHIC_DATA]" at bounding box center [746, 52] width 237 height 37
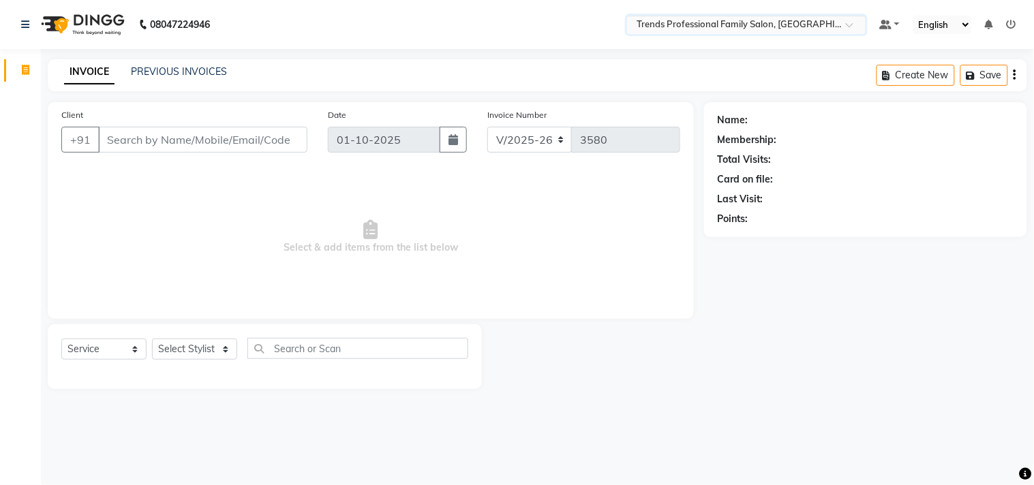
click at [901, 25] on ul "Default Panel My Panel English ENGLISH Español العربية मराठी हिंदी ગુજરાતી தமிழ…" at bounding box center [948, 25] width 151 height 18
click at [894, 23] on link at bounding box center [889, 25] width 20 height 14
drag, startPoint x: 957, startPoint y: 111, endPoint x: 957, endPoint y: 102, distance: 8.9
click at [957, 108] on div "Name: Membership: Total Visits: Card on file: Last Visit: Points:" at bounding box center [866, 167] width 296 height 119
drag, startPoint x: 1034, startPoint y: 22, endPoint x: 970, endPoint y: 30, distance: 63.8
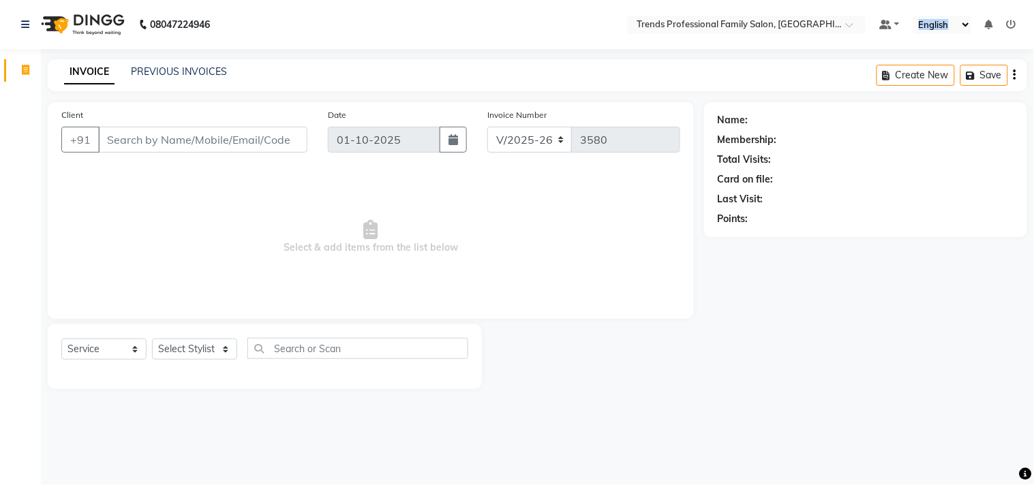
click at [970, 30] on nav "08047224946 Select Location × Trends Professional Family Salon, Nelamangala Def…" at bounding box center [517, 24] width 1034 height 49
click at [969, 27] on select "English ENGLISH Español العربية मराठी हिंदी ગુજરાતી தமிழ் 中文" at bounding box center [943, 25] width 58 height 18
click at [986, 43] on nav "08047224946 Select Location × Trends Professional Family Salon, Nelamangala Def…" at bounding box center [517, 24] width 1034 height 49
click at [992, 27] on icon at bounding box center [989, 25] width 8 height 10
click at [991, 27] on icon at bounding box center [989, 25] width 8 height 10
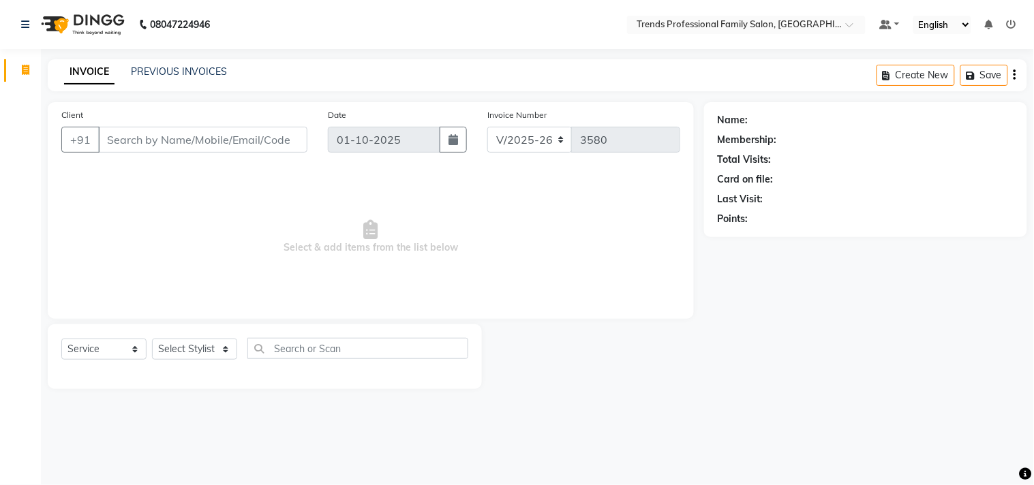
drag, startPoint x: 1009, startPoint y: 1, endPoint x: 515, endPoint y: 299, distance: 577.1
click at [515, 299] on span "Select & add items from the list below" at bounding box center [370, 237] width 619 height 136
click at [134, 140] on input "Client" at bounding box center [202, 140] width 209 height 26
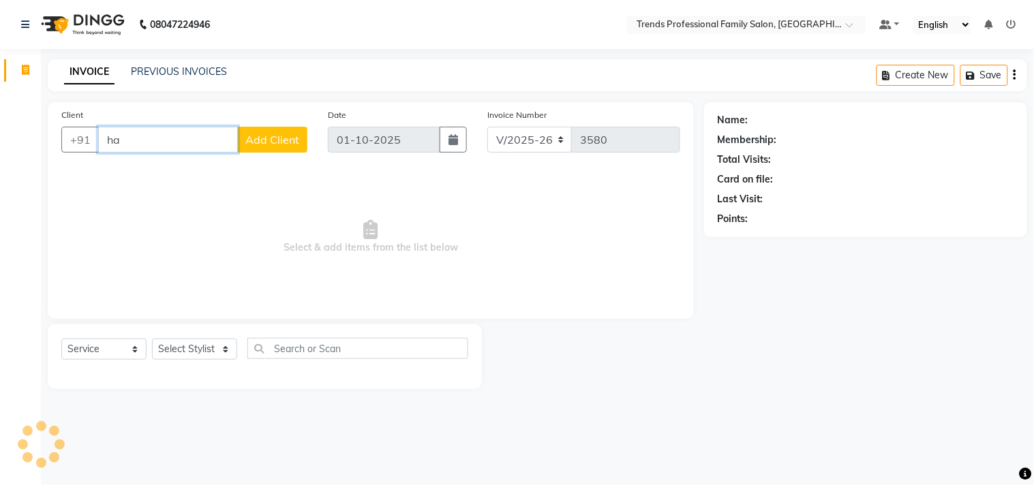
type input "h"
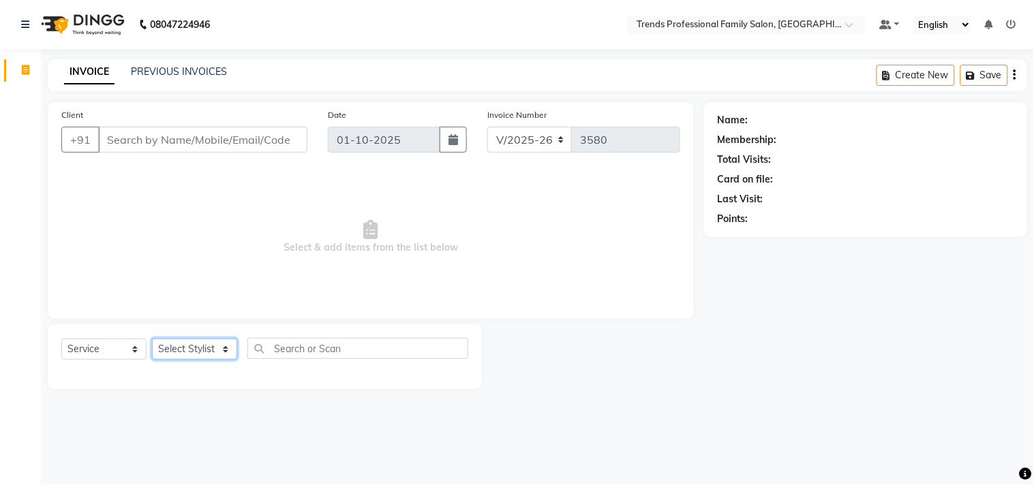
click at [203, 348] on select "Select Stylist AVANTHIKA [PERSON_NAME] [PERSON_NAME] [PERSON_NAME] RUSTHAM [PER…" at bounding box center [194, 349] width 85 height 21
select select "84239"
click at [152, 340] on select "Select Stylist AVANTHIKA [PERSON_NAME] [PERSON_NAME] [PERSON_NAME] RUSTHAM [PER…" at bounding box center [194, 349] width 85 height 21
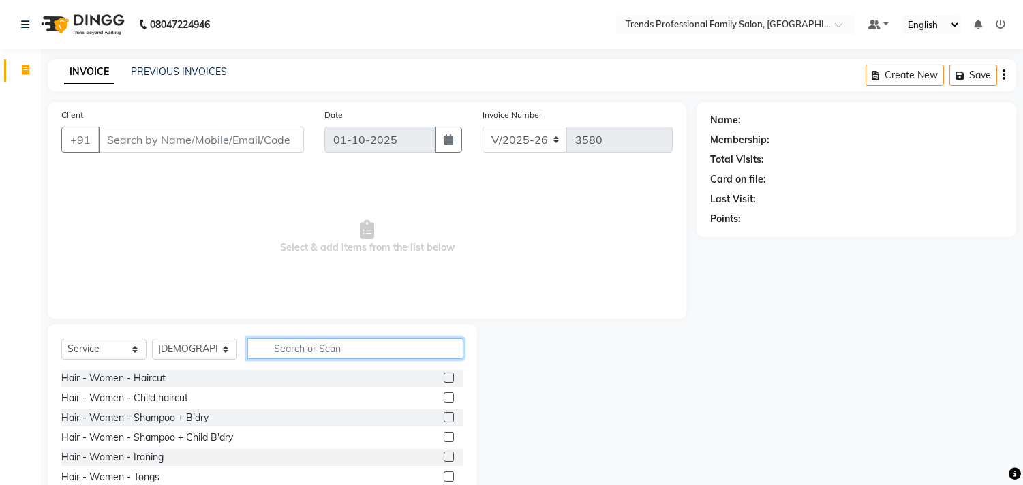
click at [310, 348] on input "text" at bounding box center [355, 348] width 216 height 21
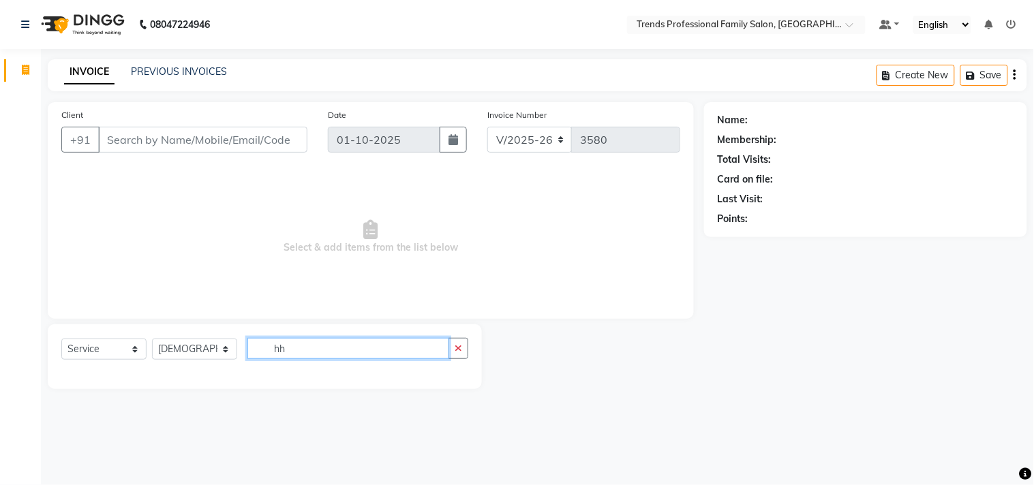
type input "h"
click at [400, 352] on input "hair cut" at bounding box center [348, 348] width 202 height 21
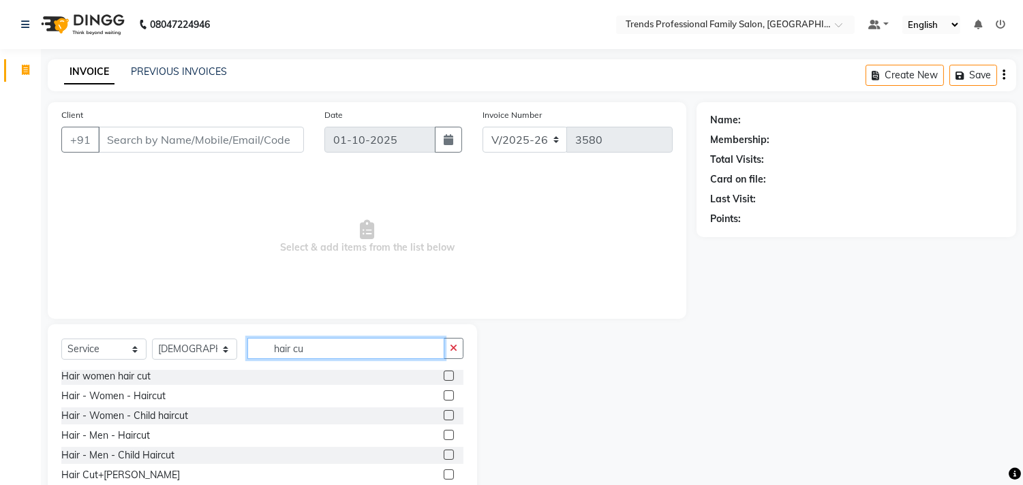
scroll to position [60, 0]
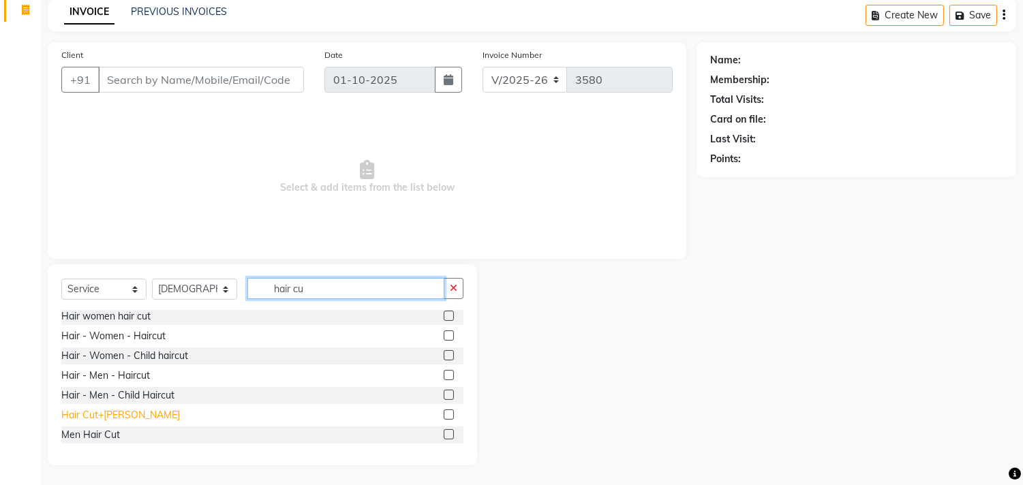
type input "hair cu"
click at [106, 416] on div "Hair Cut+[PERSON_NAME]" at bounding box center [120, 415] width 119 height 14
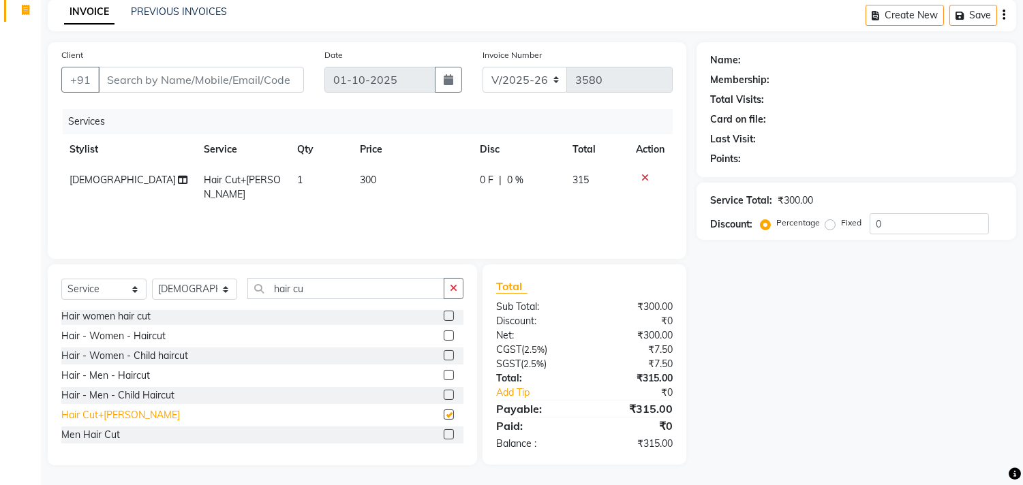
checkbox input "false"
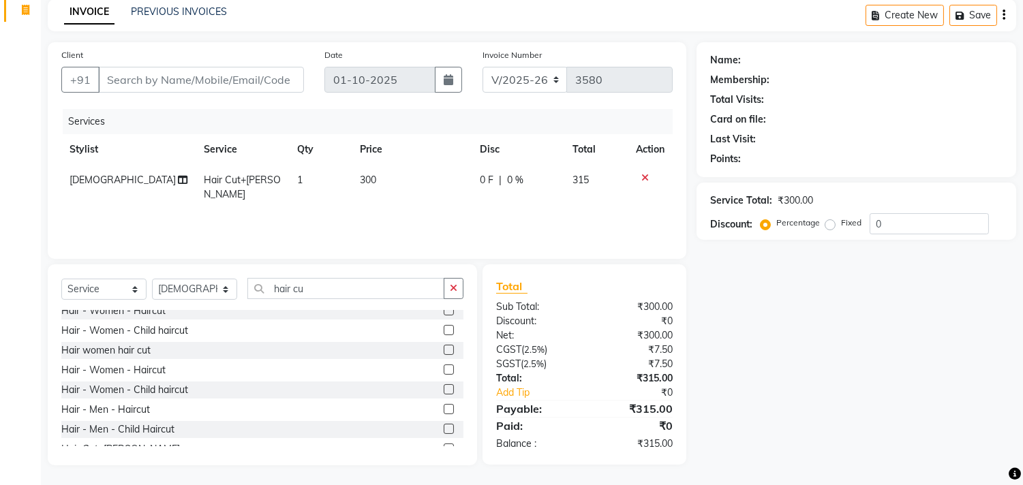
scroll to position [42, 0]
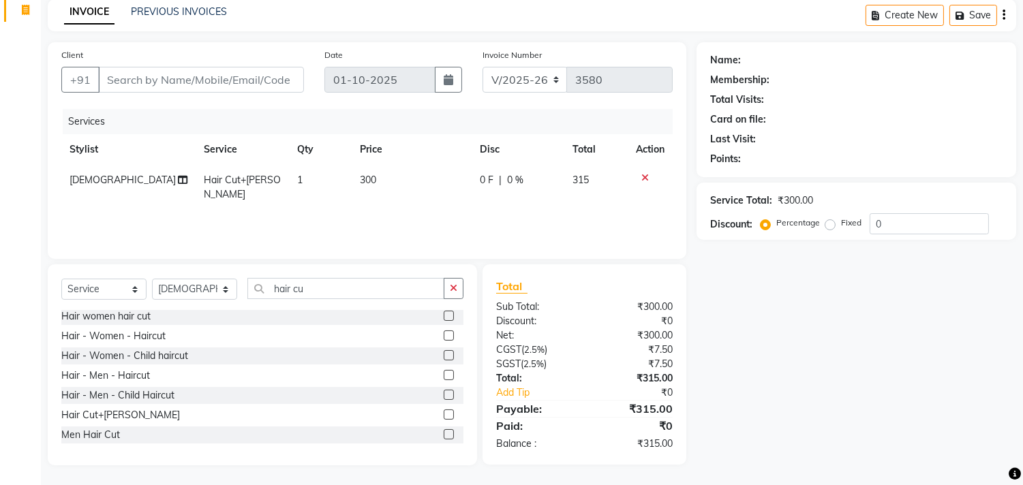
click at [646, 175] on icon at bounding box center [645, 178] width 7 height 10
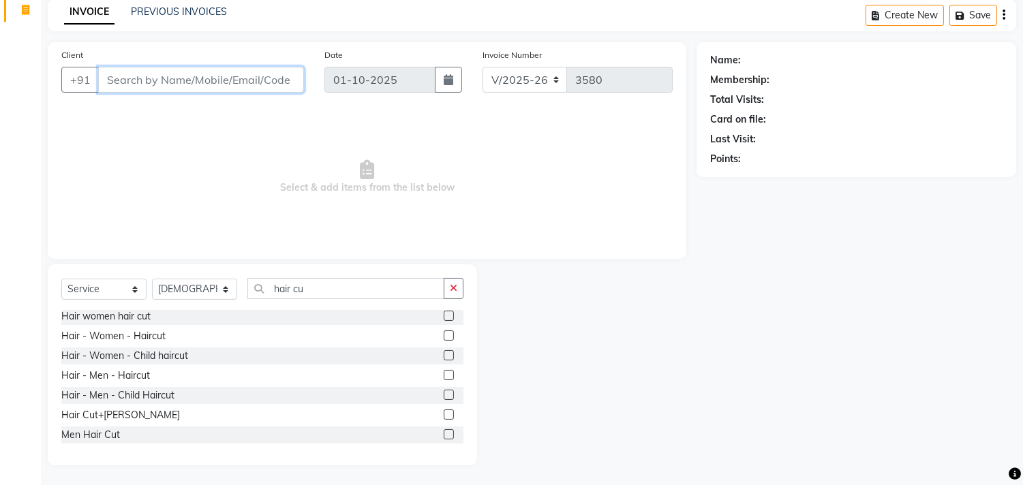
click at [250, 76] on input "Client" at bounding box center [201, 80] width 206 height 26
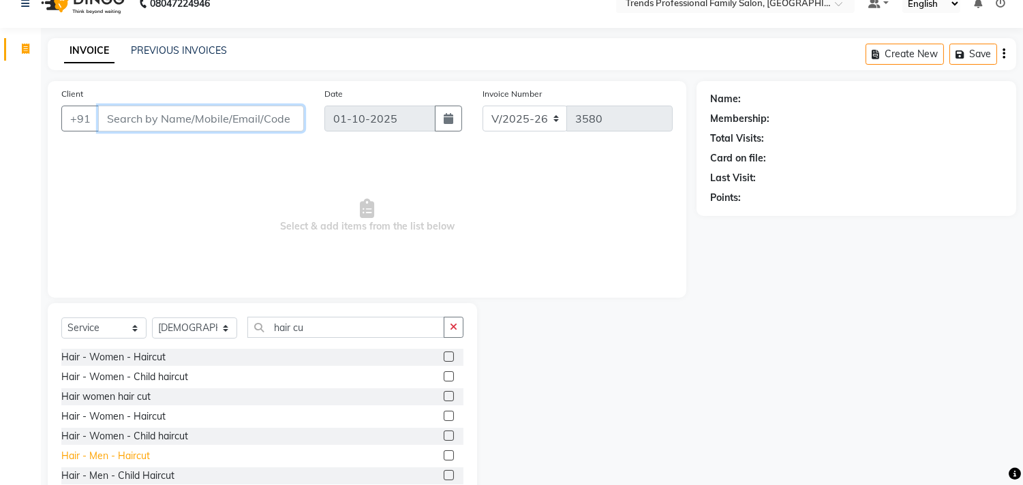
scroll to position [0, 0]
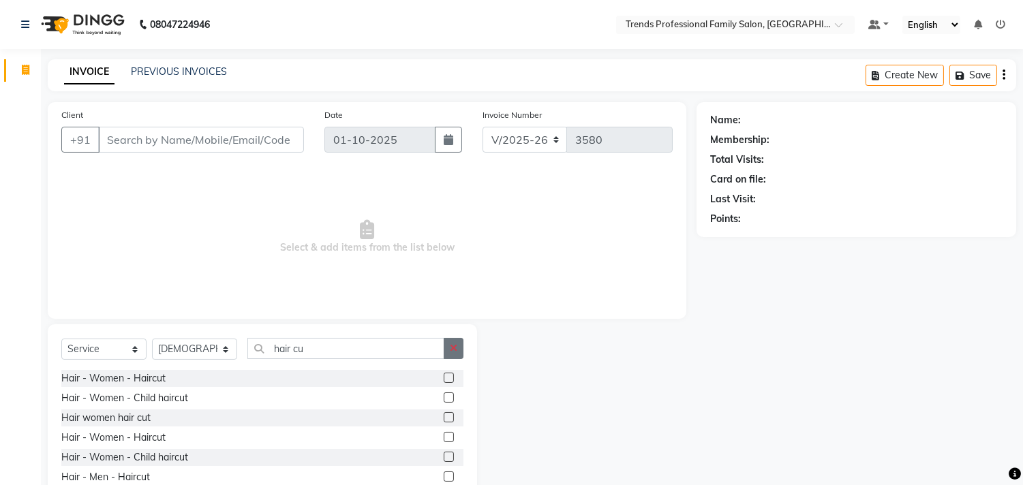
drag, startPoint x: 455, startPoint y: 352, endPoint x: 396, endPoint y: 350, distance: 59.3
click at [455, 352] on icon "button" at bounding box center [453, 349] width 7 height 10
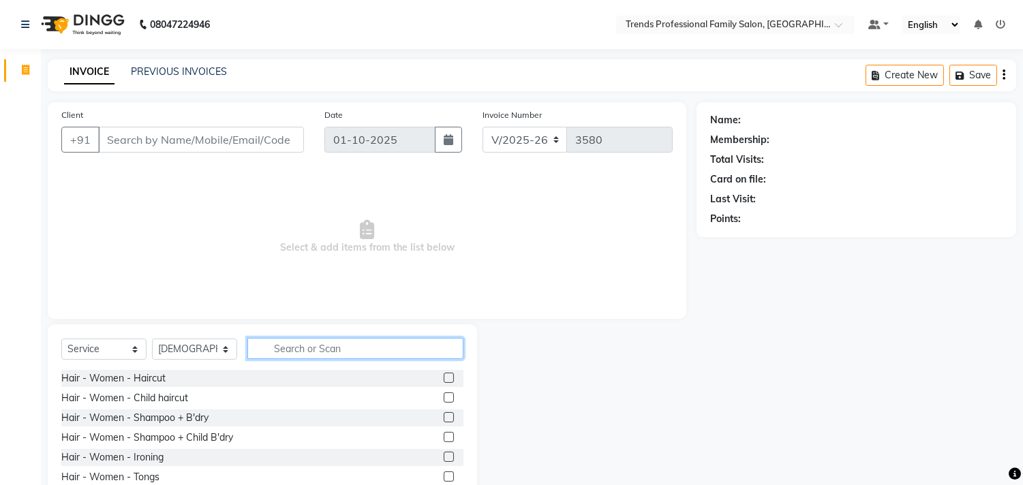
click at [365, 348] on input "text" at bounding box center [355, 348] width 216 height 21
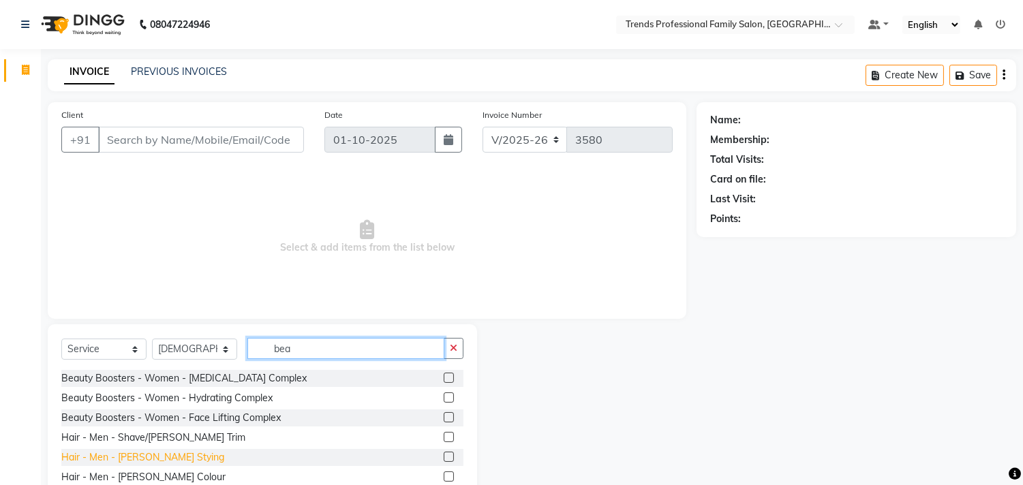
type input "bea"
click at [105, 462] on div "Hair - Men - [PERSON_NAME] Stying" at bounding box center [142, 458] width 163 height 14
checkbox input "false"
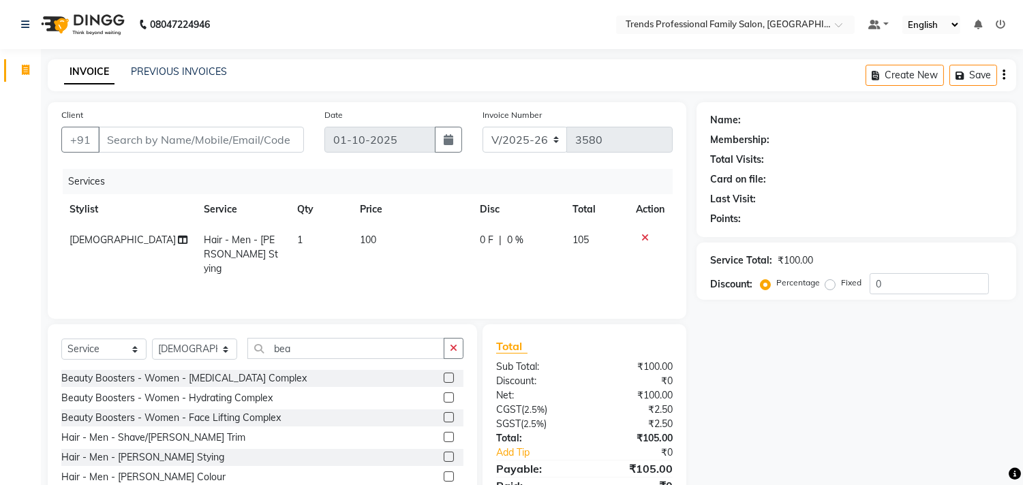
drag, startPoint x: 453, startPoint y: 349, endPoint x: 398, endPoint y: 350, distance: 55.2
click at [444, 349] on button "button" at bounding box center [454, 348] width 20 height 21
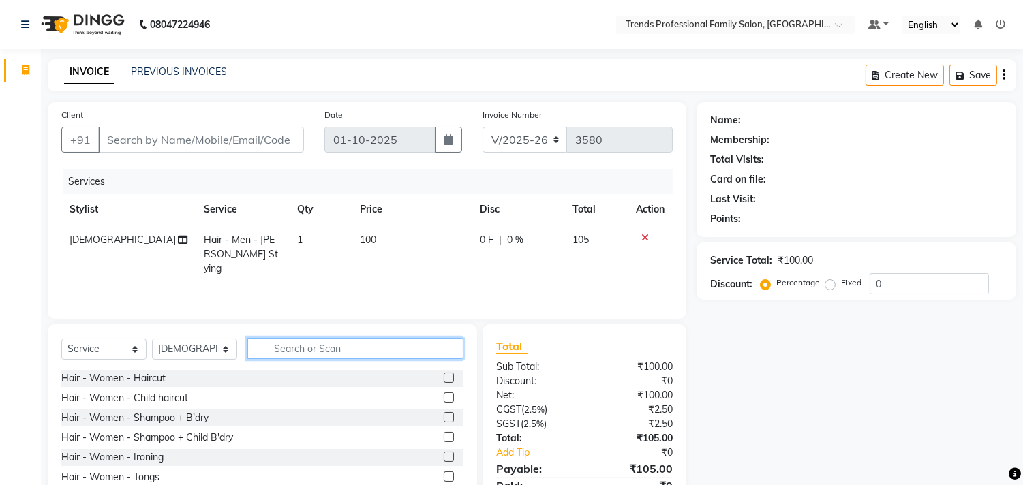
click at [390, 349] on input "text" at bounding box center [355, 348] width 216 height 21
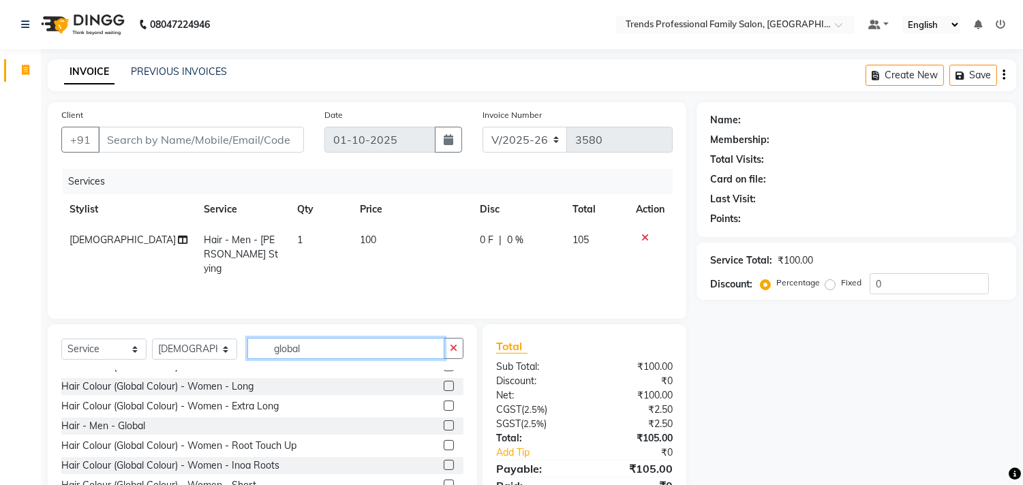
scroll to position [120, 0]
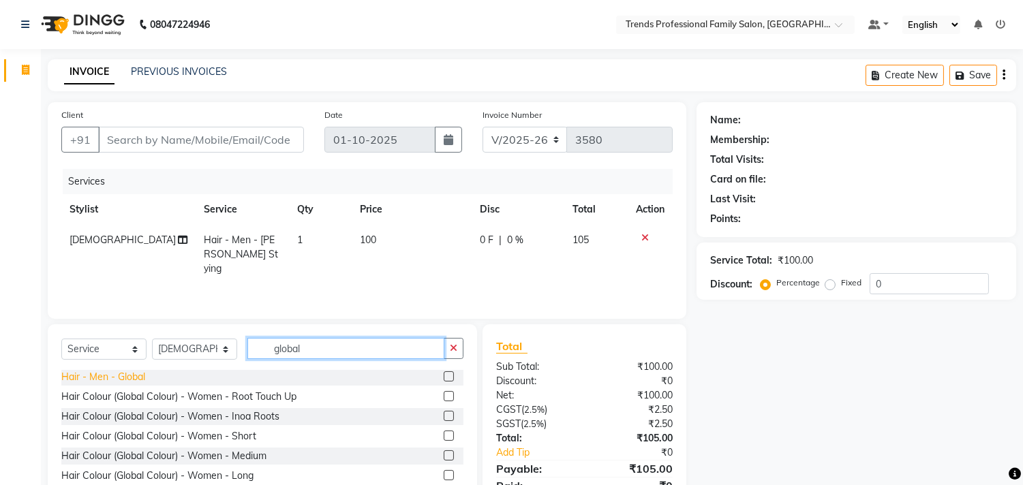
type input "global"
click at [141, 378] on div "Hair - Men - Global" at bounding box center [103, 377] width 84 height 14
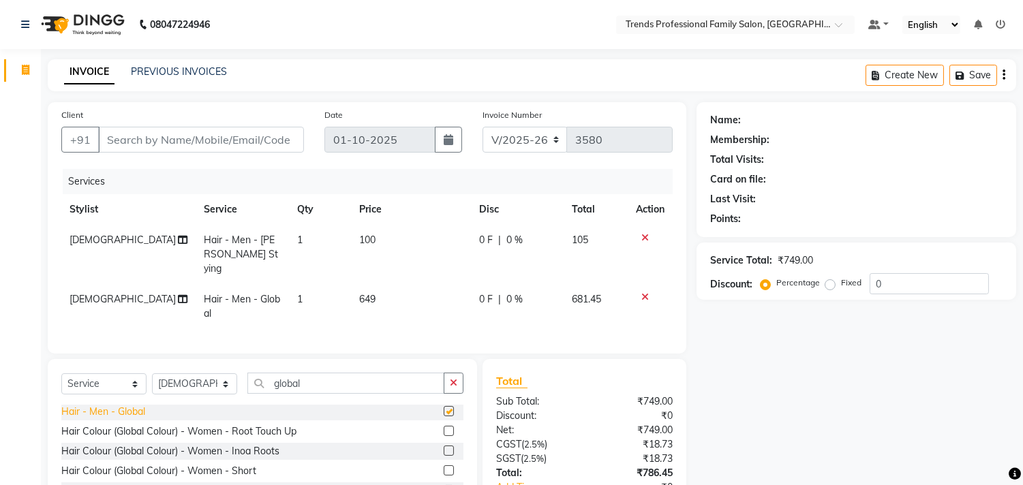
checkbox input "false"
click at [453, 386] on button "button" at bounding box center [454, 383] width 20 height 21
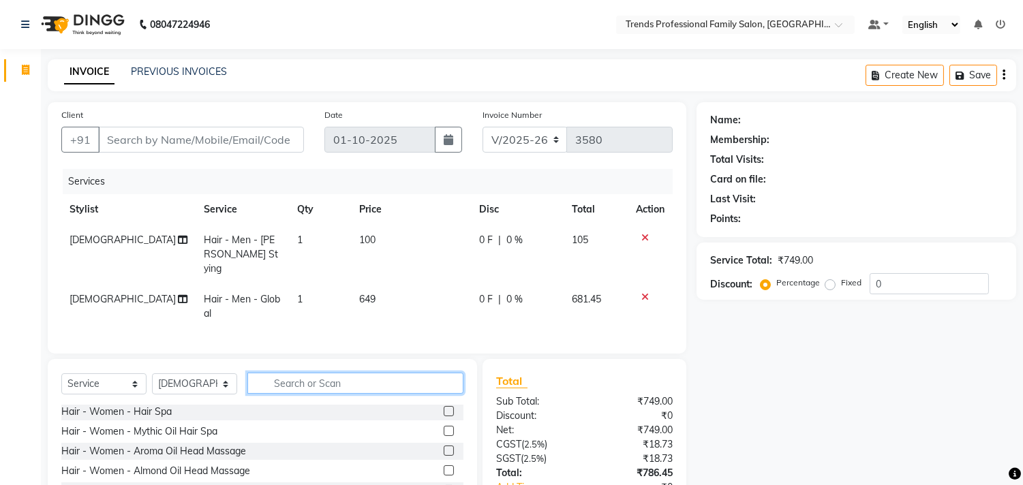
click at [391, 385] on input "text" at bounding box center [355, 383] width 216 height 21
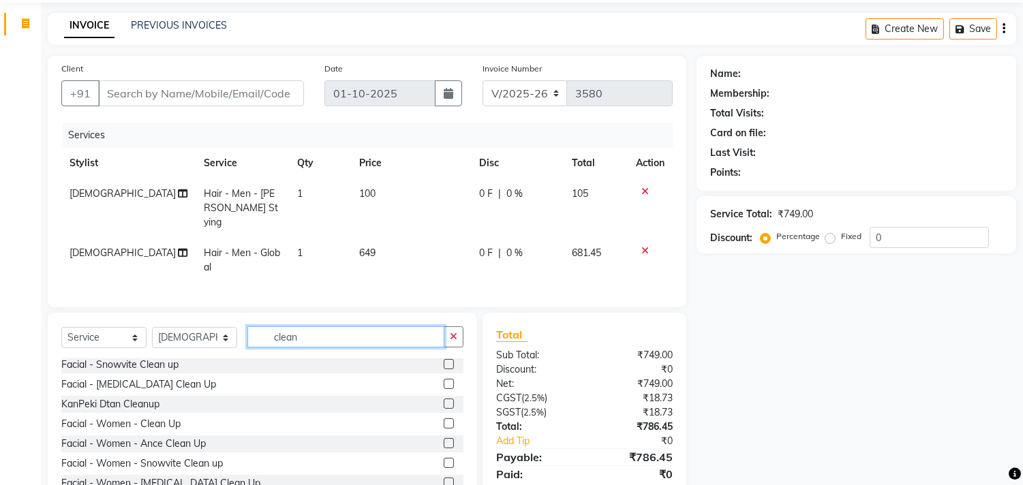
scroll to position [92, 0]
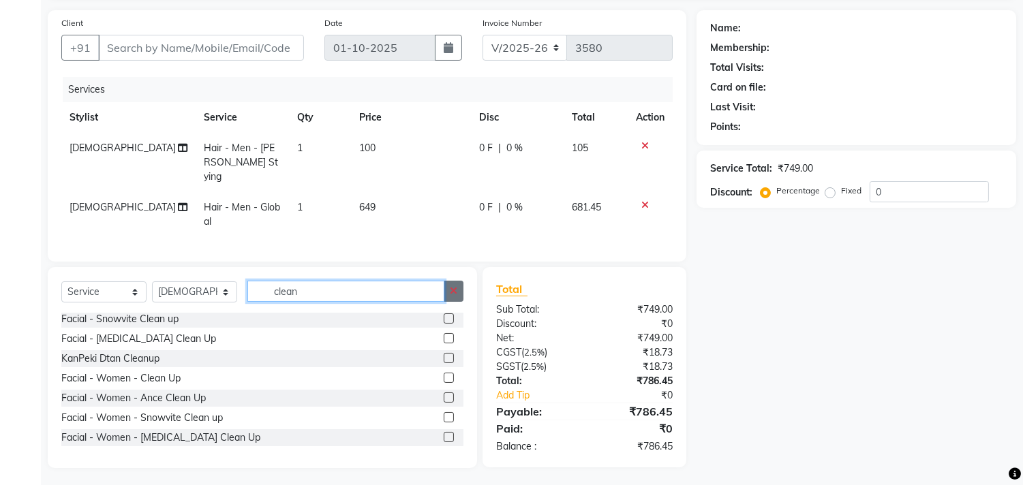
type input "clean"
click at [454, 288] on icon "button" at bounding box center [453, 291] width 7 height 10
click at [369, 295] on input "text" at bounding box center [355, 291] width 216 height 21
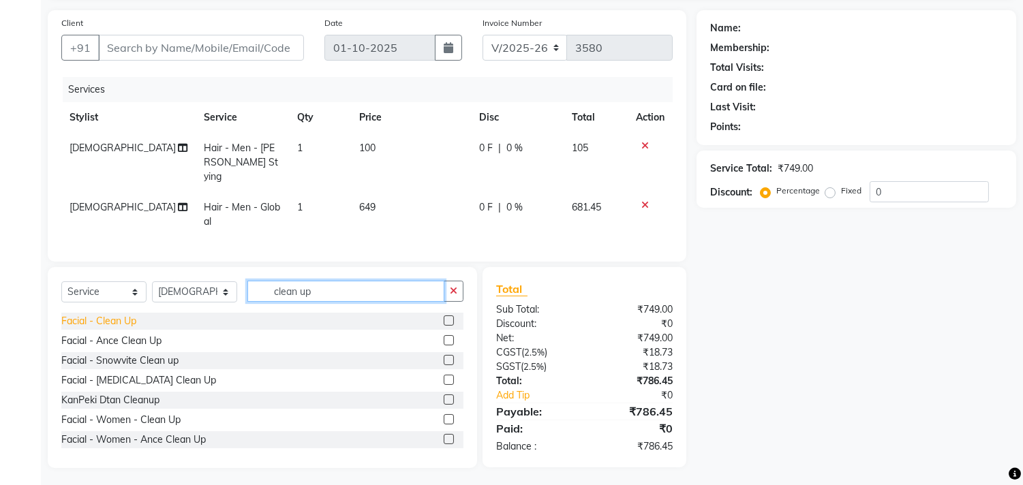
type input "clean up"
click at [110, 316] on div "Facial - Clean Up" at bounding box center [98, 321] width 75 height 14
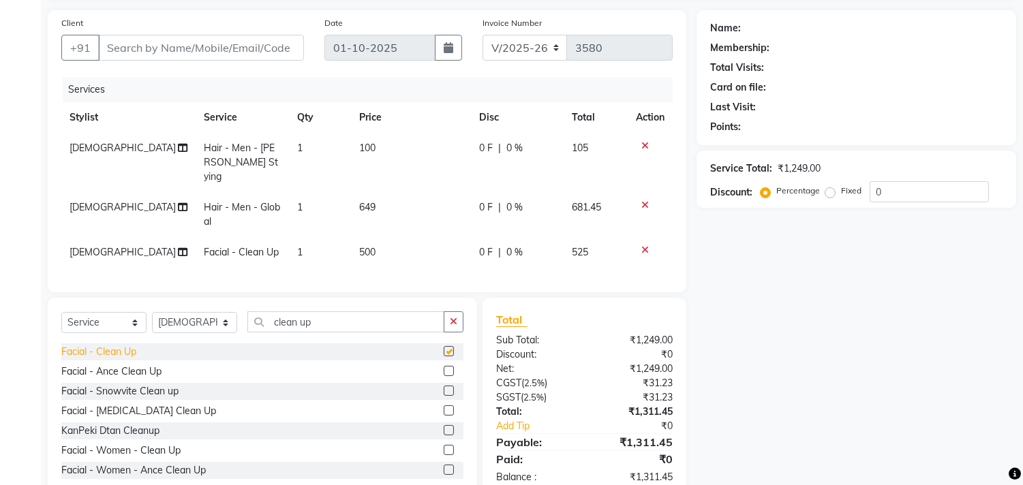
checkbox input "false"
click at [82, 246] on span "[DEMOGRAPHIC_DATA]" at bounding box center [123, 252] width 106 height 12
select select "84239"
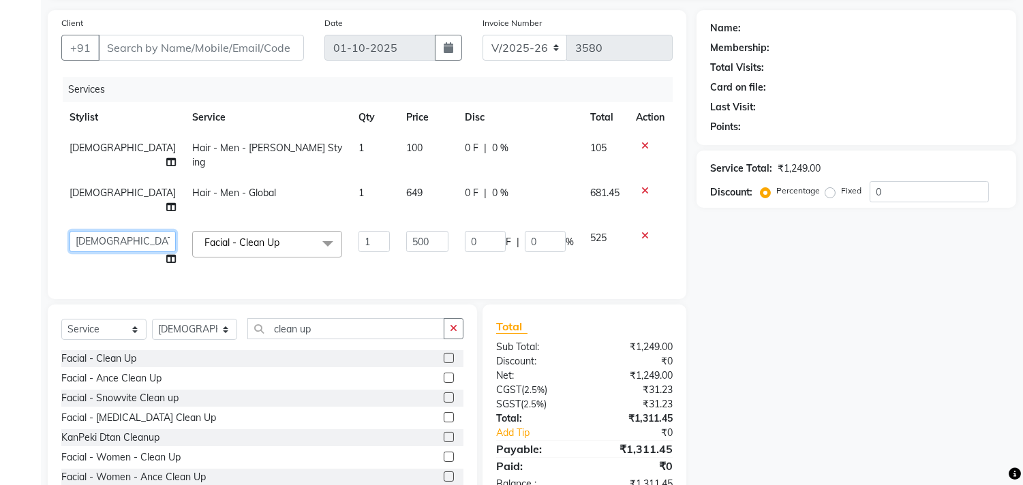
click at [91, 231] on select "AVANTHIKA [PERSON_NAME] [PERSON_NAME] [PERSON_NAME] RUSTHAM [PERSON_NAME] [PERS…" at bounding box center [123, 241] width 106 height 21
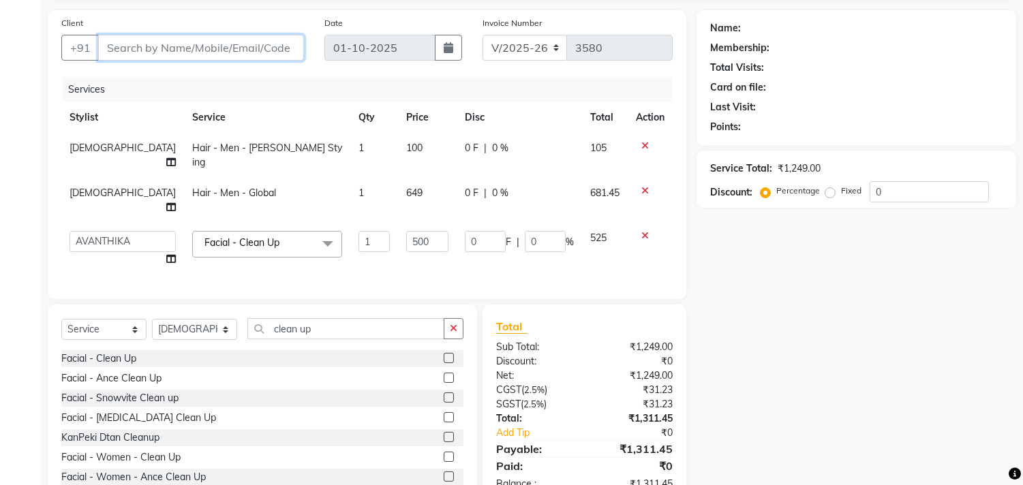
click at [162, 50] on input "Client" at bounding box center [201, 48] width 206 height 26
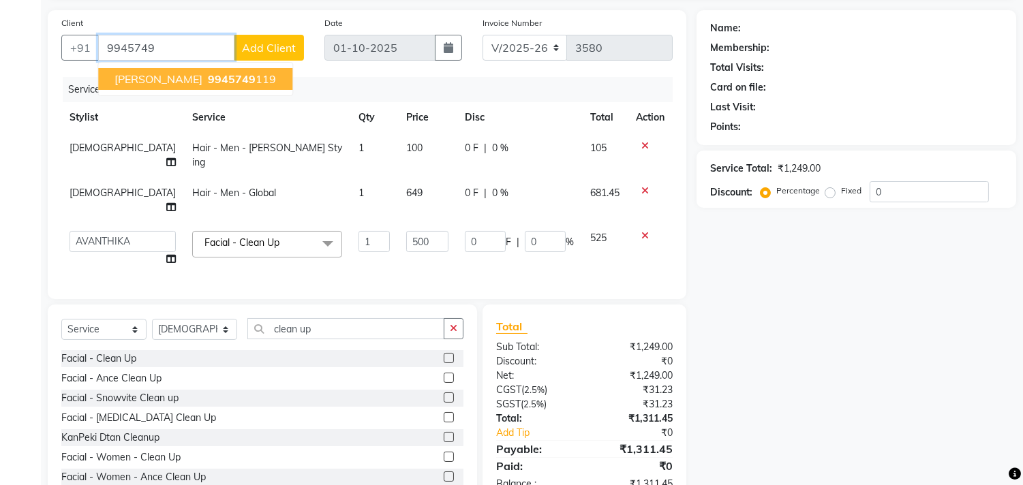
click at [208, 76] on span "9945749" at bounding box center [232, 79] width 48 height 14
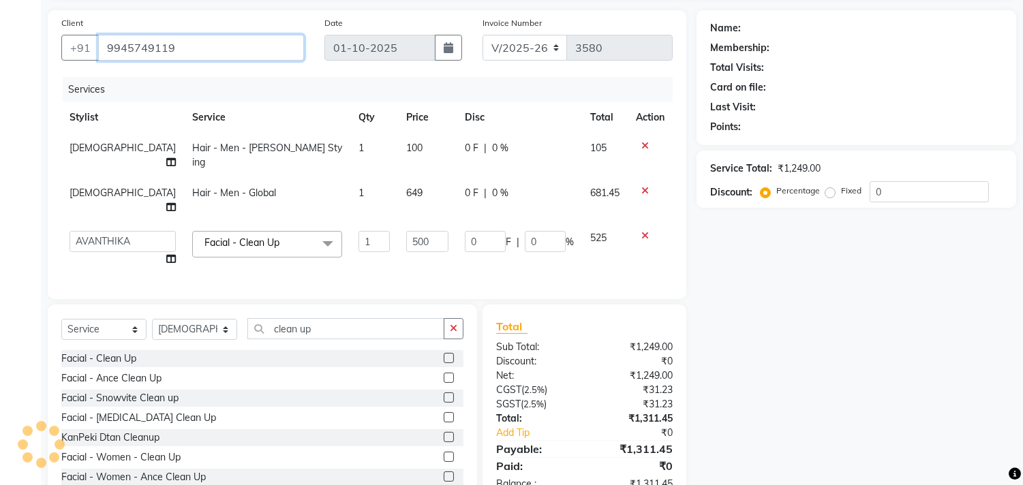
type input "9945749119"
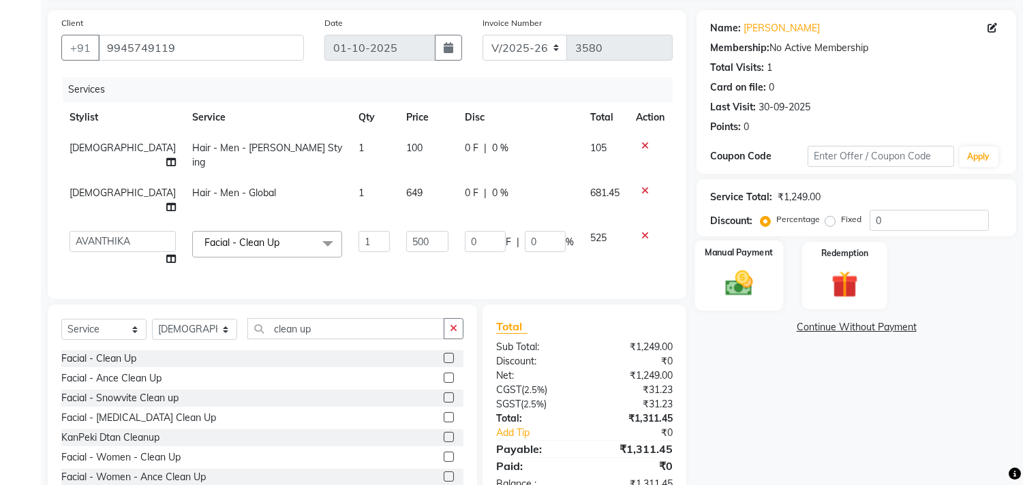
click at [744, 280] on img at bounding box center [739, 284] width 45 height 32
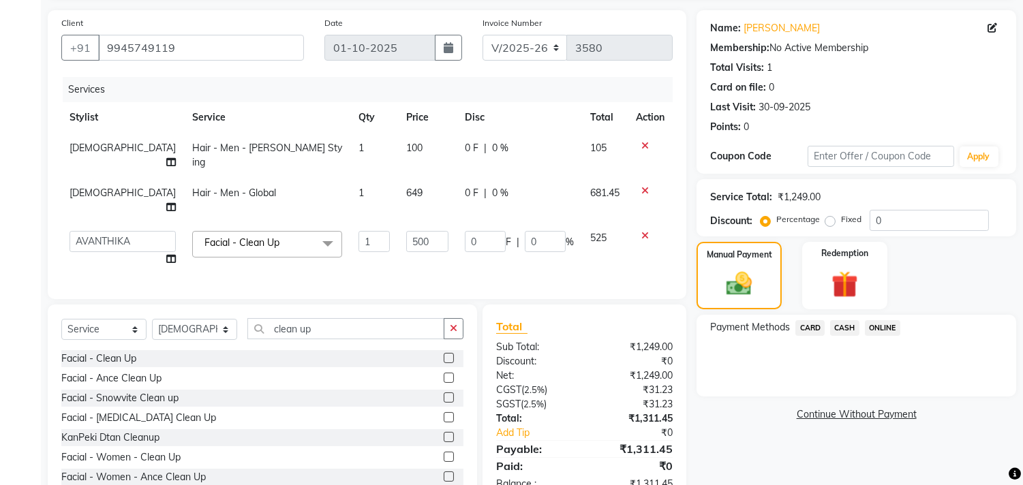
click at [886, 332] on span "ONLINE" at bounding box center [882, 328] width 35 height 16
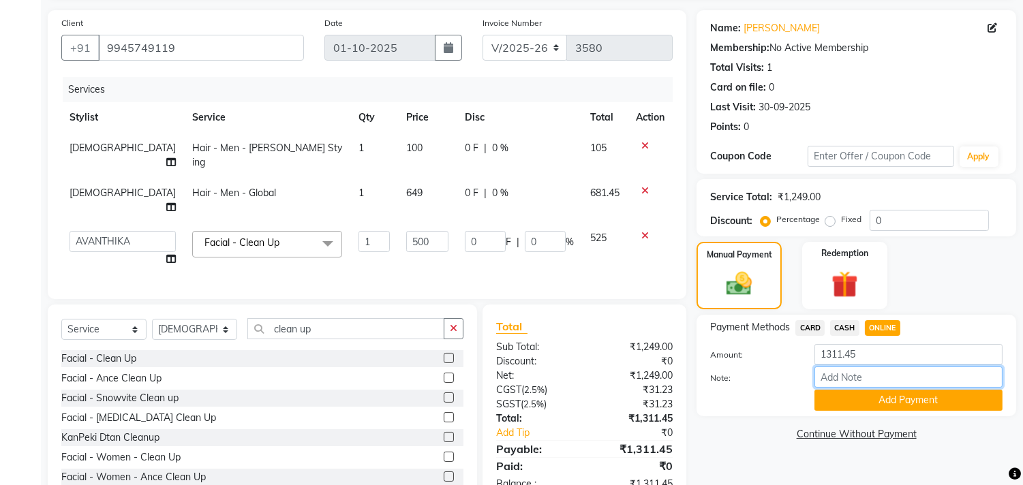
click at [890, 375] on input "Note:" at bounding box center [909, 377] width 188 height 21
type input "THANK YOU VISIT AGAIN"
click at [860, 396] on button "Add Payment" at bounding box center [909, 400] width 188 height 21
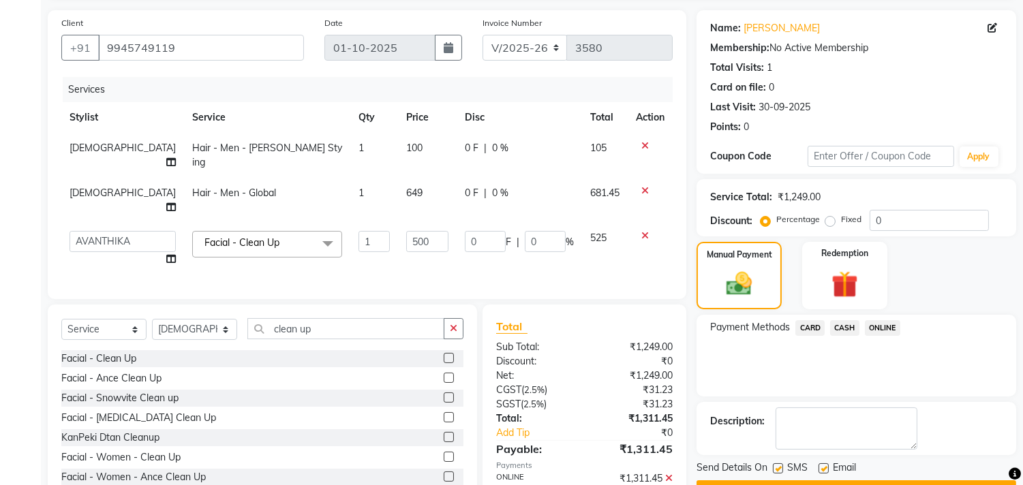
drag, startPoint x: 822, startPoint y: 391, endPoint x: 956, endPoint y: 355, distance: 138.4
click at [956, 355] on div "Payment Methods CARD CASH ONLINE" at bounding box center [857, 356] width 320 height 82
click at [884, 329] on span "ONLINE" at bounding box center [882, 328] width 35 height 16
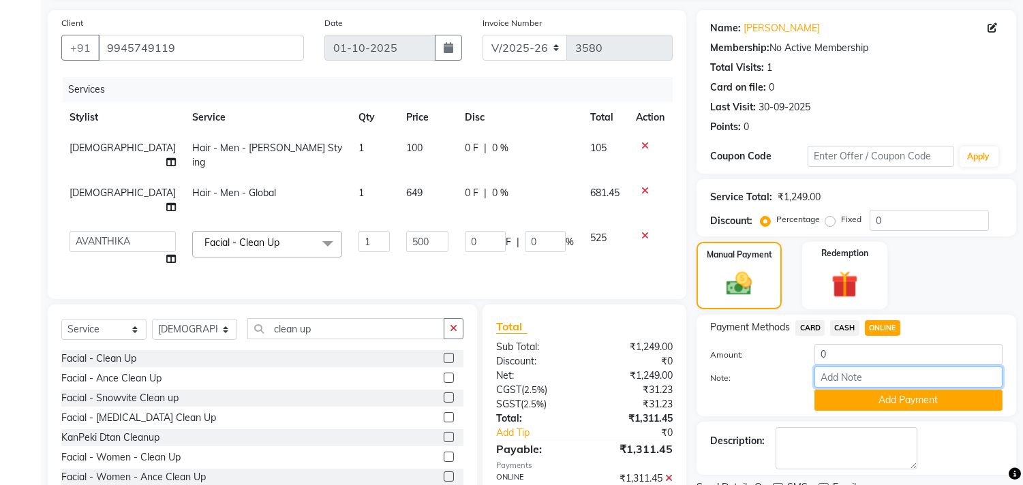
click at [894, 374] on input "Note:" at bounding box center [909, 377] width 188 height 21
type input "THANK YOU VISIT AGAIN"
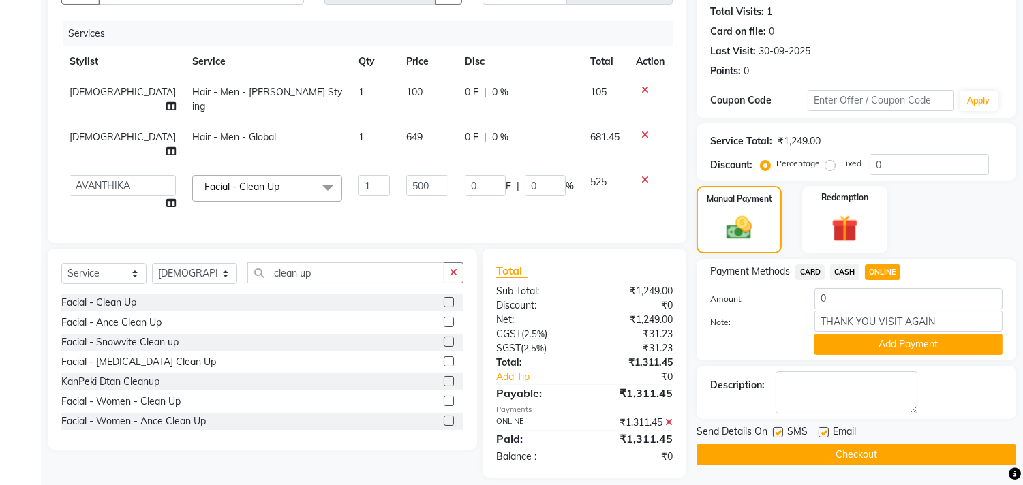
click at [828, 430] on label at bounding box center [824, 432] width 10 height 10
click at [828, 430] on input "checkbox" at bounding box center [823, 433] width 9 height 9
checkbox input "false"
click at [864, 455] on button "Checkout" at bounding box center [857, 455] width 320 height 21
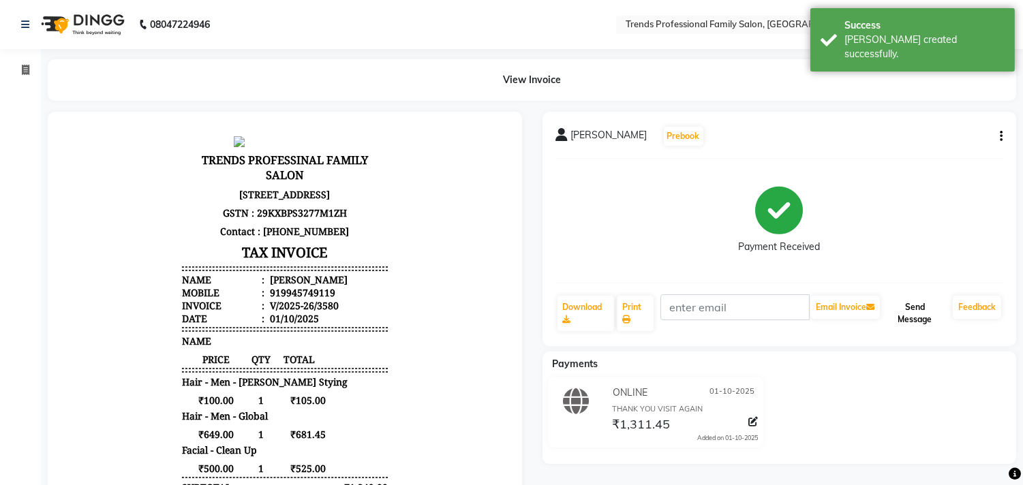
click at [905, 314] on button "Send Message" at bounding box center [915, 313] width 65 height 35
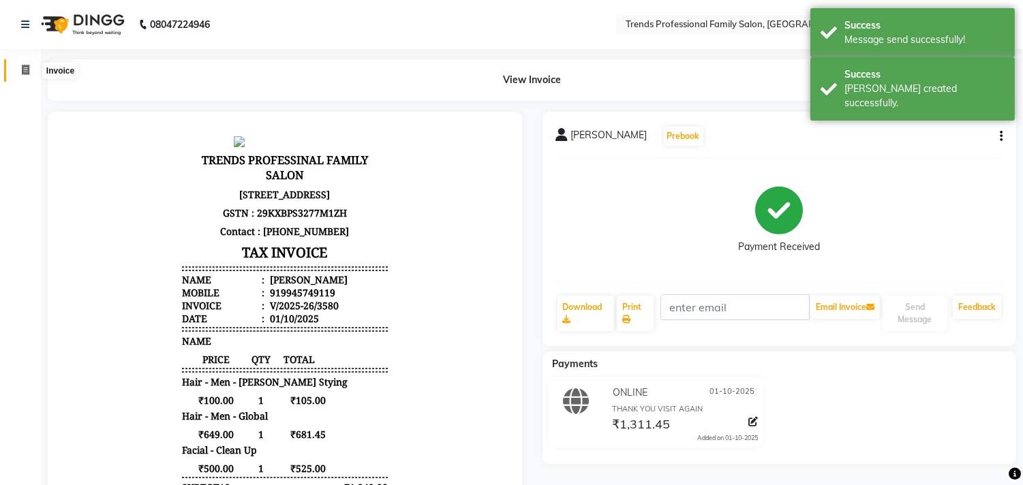
click at [31, 69] on span at bounding box center [26, 71] width 24 height 16
select select "service"
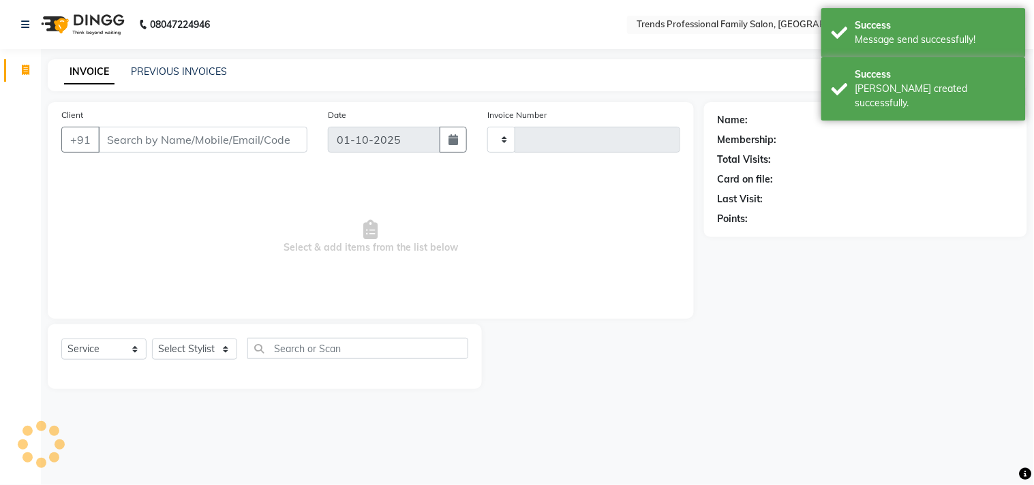
type input "3581"
select select "7345"
